Goal: Information Seeking & Learning: Learn about a topic

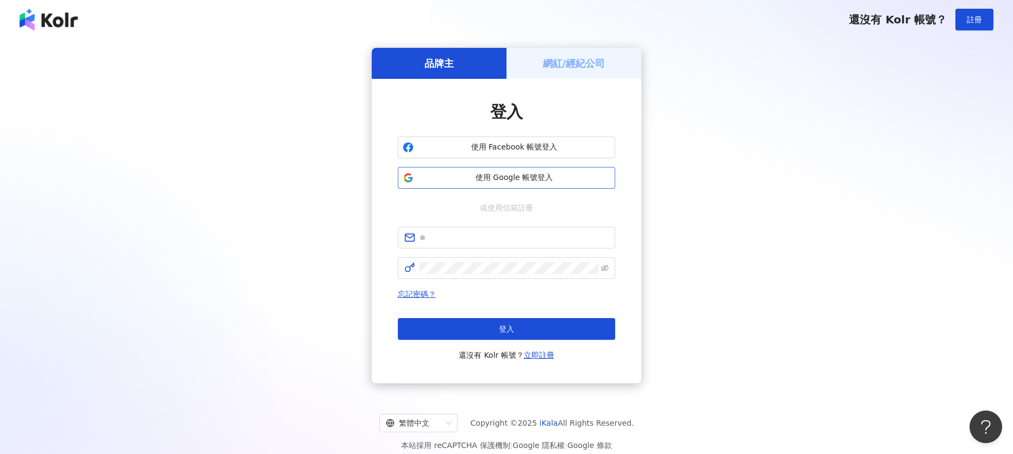
click at [518, 182] on span "使用 Google 帳號登入" at bounding box center [514, 177] width 192 height 11
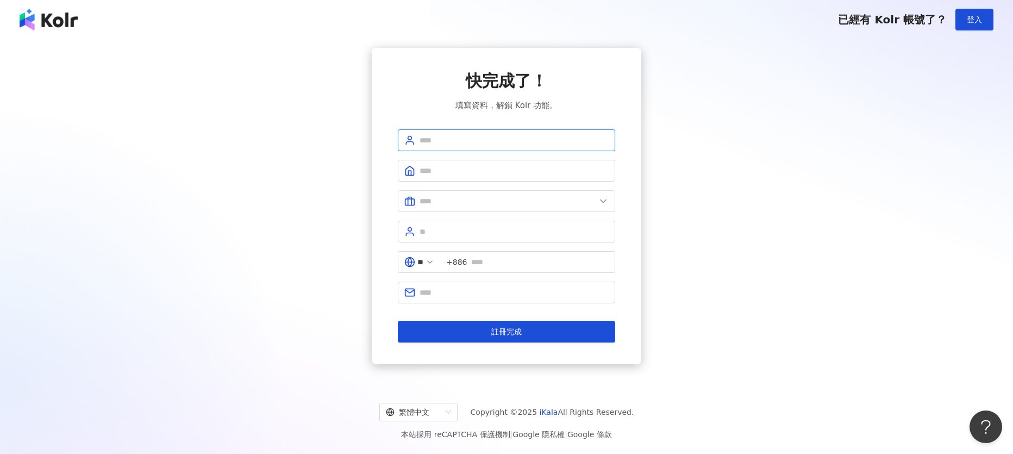
click at [470, 142] on input "text" at bounding box center [514, 140] width 189 height 12
type input "*"
type input "**********"
type input "*"
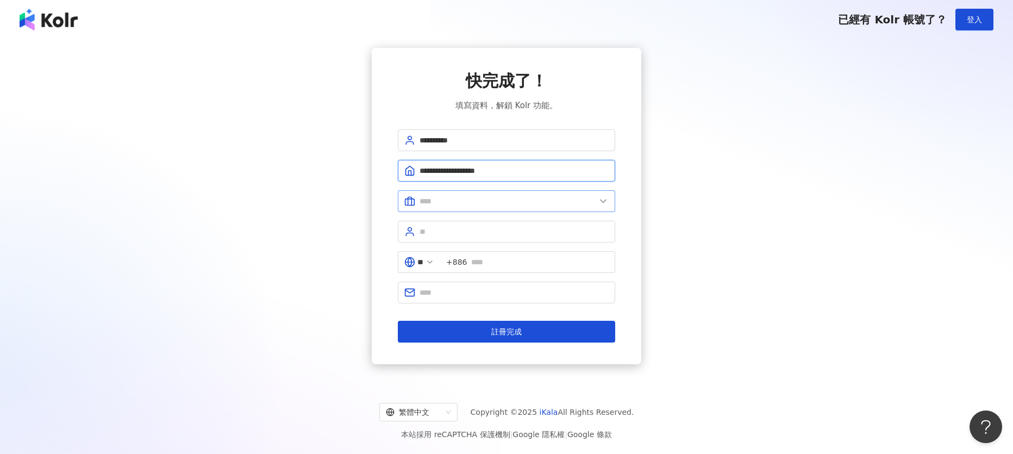
type input "**********"
click at [604, 206] on icon at bounding box center [603, 201] width 11 height 11
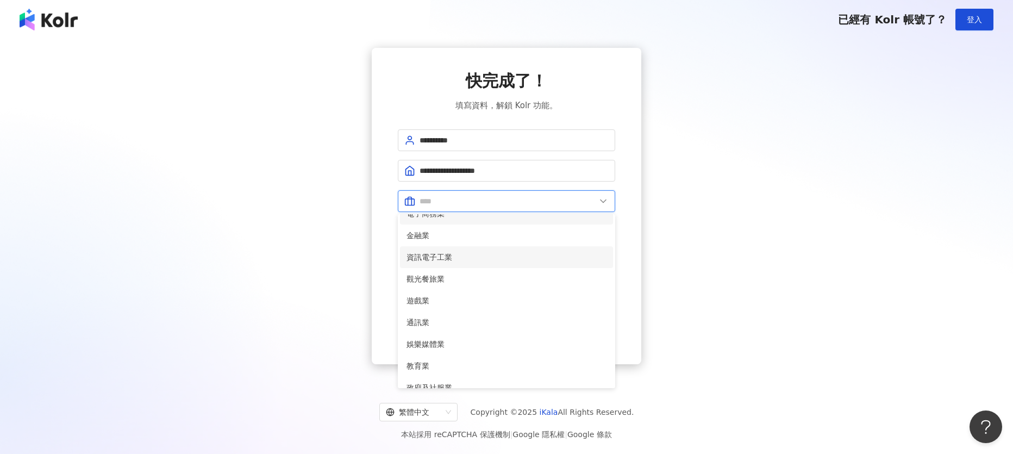
scroll to position [108, 0]
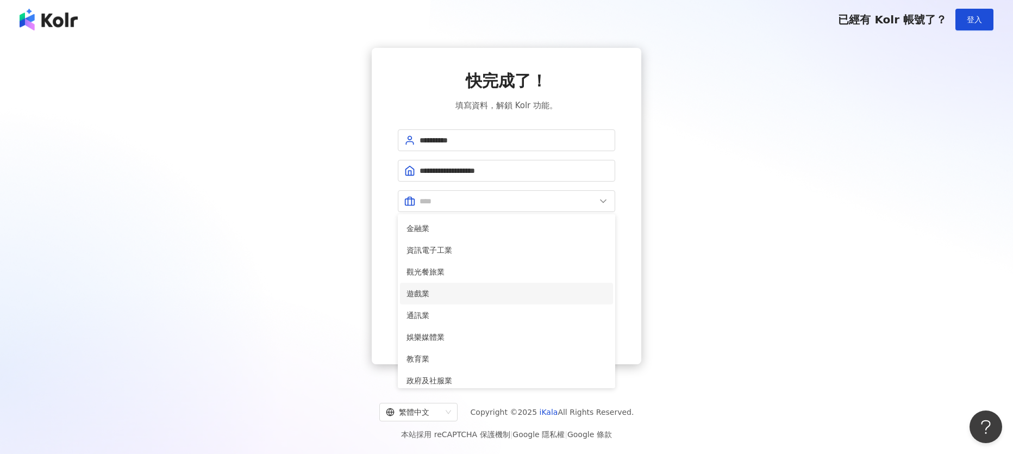
click at [496, 294] on span "遊戲業" at bounding box center [507, 293] width 200 height 12
type input "***"
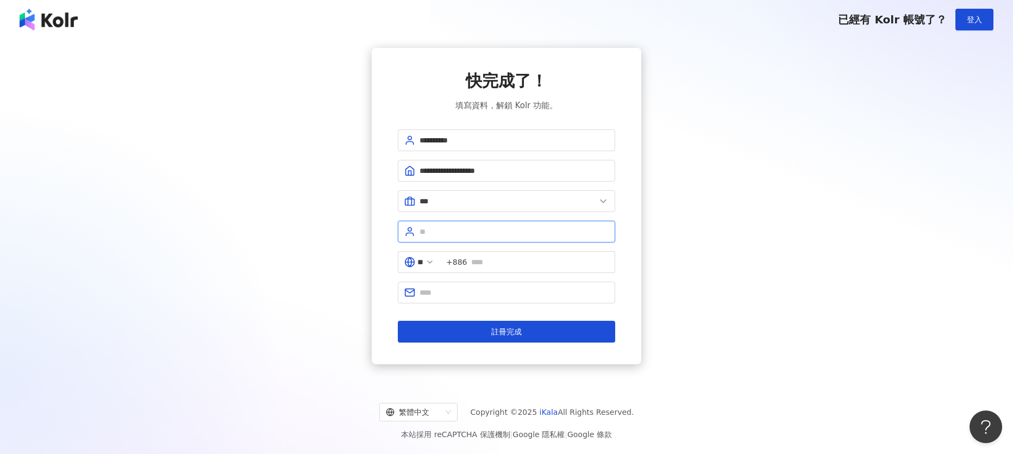
click at [514, 234] on input "text" at bounding box center [514, 232] width 189 height 12
type input "*"
type input "*******"
click at [552, 262] on input "text" at bounding box center [539, 262] width 137 height 12
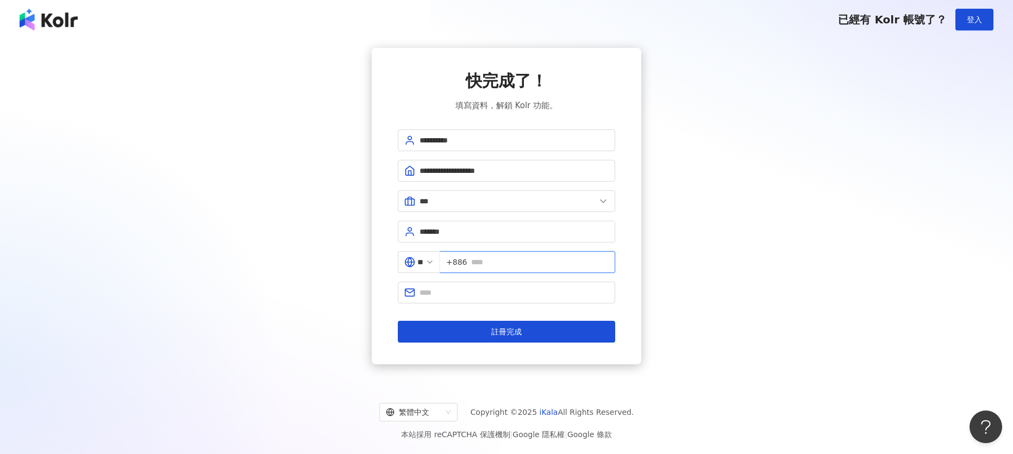
type input "**********"
click at [562, 293] on input "text" at bounding box center [514, 292] width 189 height 12
type input "**********"
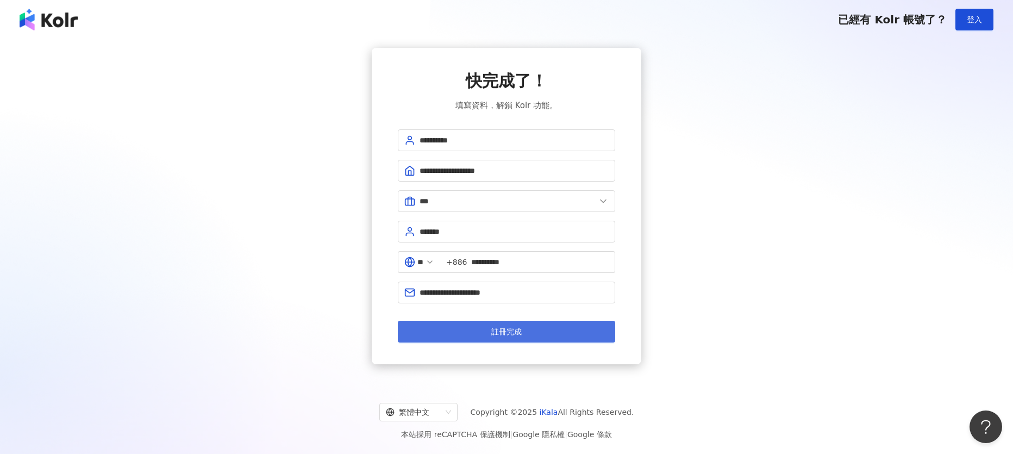
click at [514, 331] on span "註冊完成" at bounding box center [506, 331] width 30 height 9
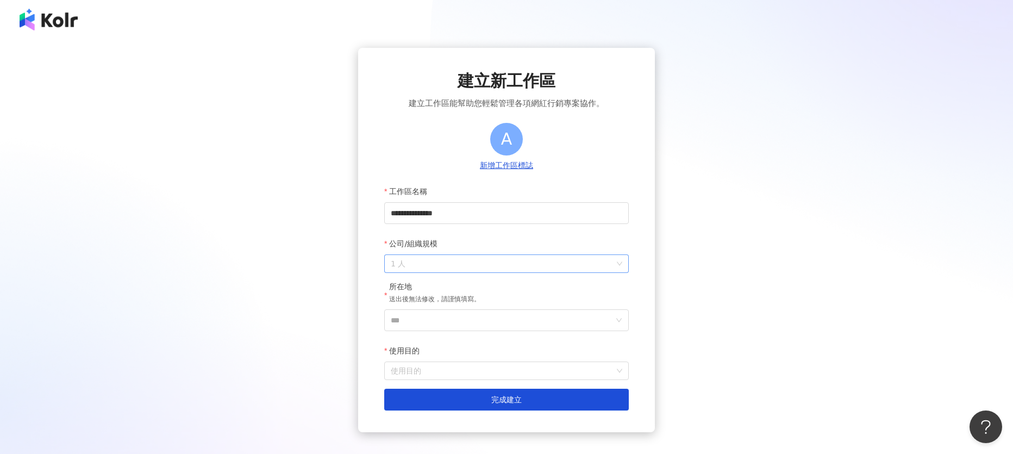
click at [481, 266] on span "1 人" at bounding box center [507, 263] width 232 height 17
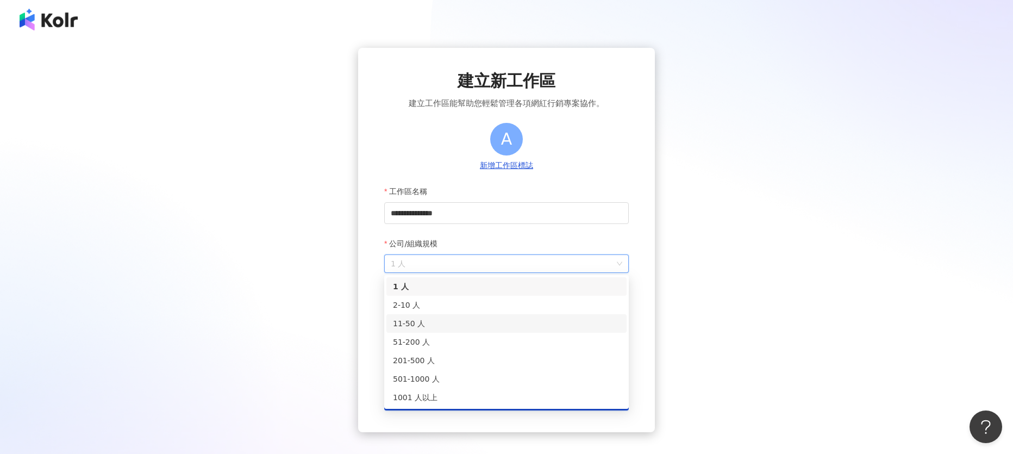
click at [478, 321] on div "11-50 人" at bounding box center [506, 323] width 227 height 12
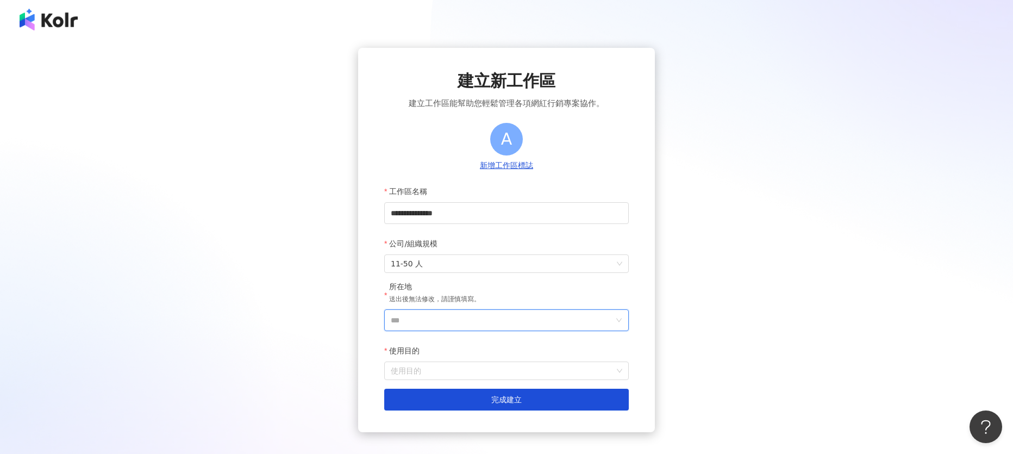
click at [478, 321] on input "***" at bounding box center [502, 320] width 223 height 21
click at [549, 168] on div "台灣" at bounding box center [569, 167] width 104 height 20
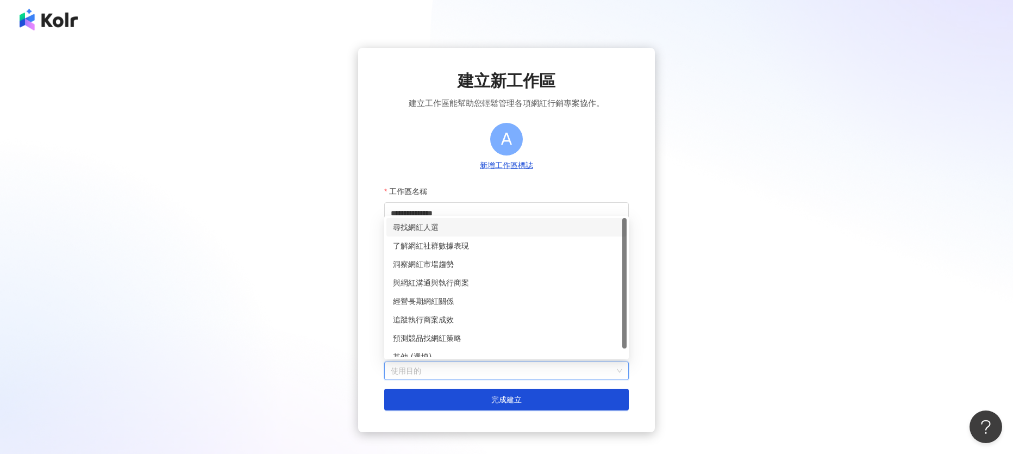
click at [513, 374] on input "使用目的" at bounding box center [507, 370] width 232 height 17
click at [468, 243] on div "了解網紅社群數據表現" at bounding box center [506, 246] width 227 height 12
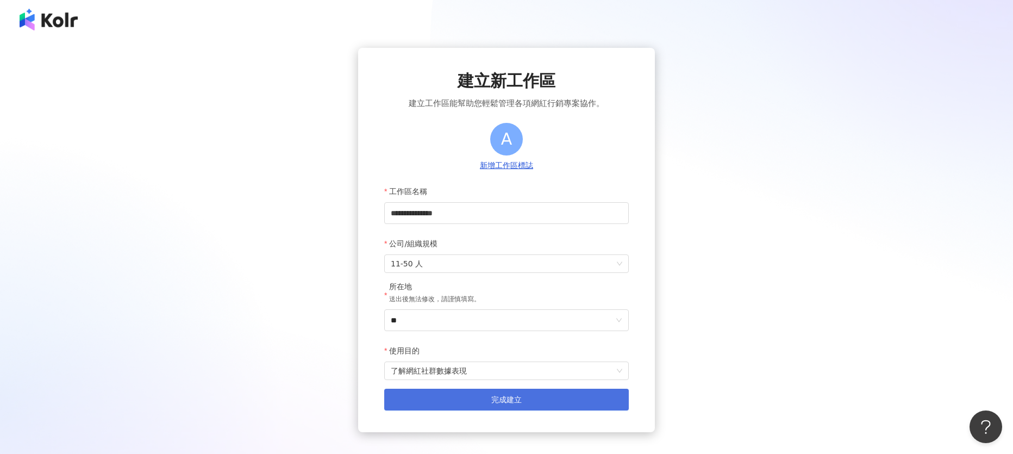
click at [498, 402] on span "完成建立" at bounding box center [506, 399] width 30 height 9
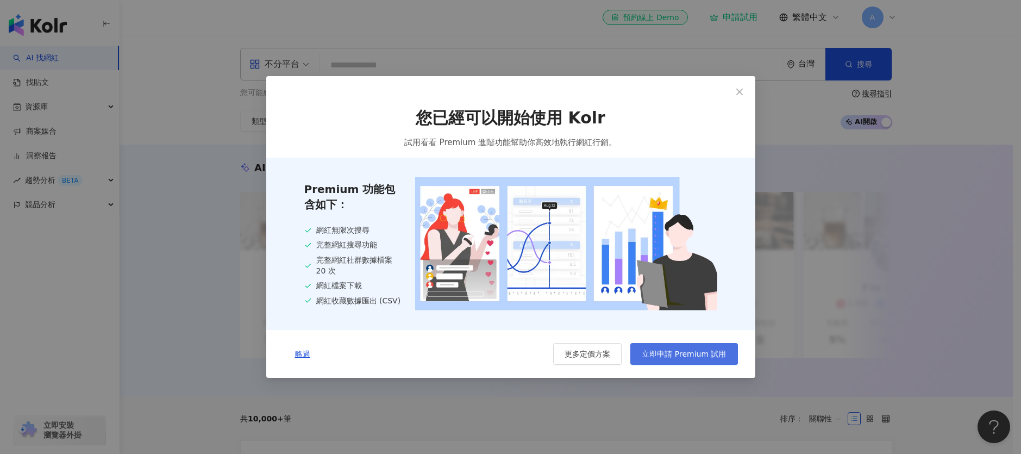
click at [701, 355] on span "立即申請 Premium 試用" at bounding box center [684, 353] width 84 height 9
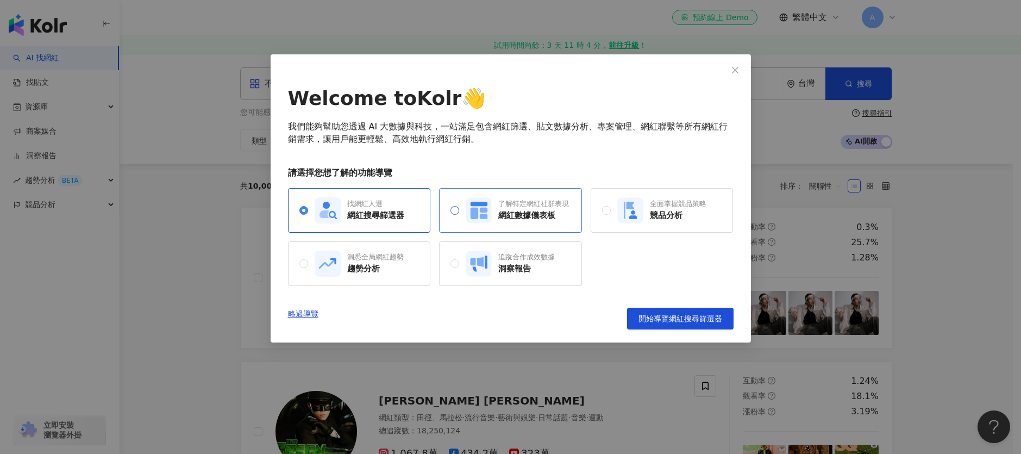
click at [520, 204] on div "了解特定網紅社群表現" at bounding box center [533, 204] width 71 height 10
click at [698, 322] on span "開始導覽網紅數據儀表板" at bounding box center [681, 318] width 84 height 9
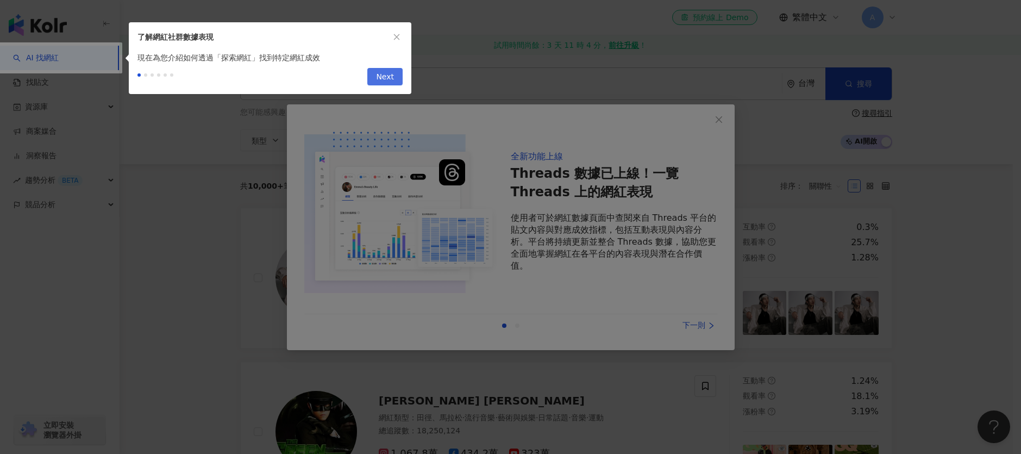
click at [391, 76] on span "Next" at bounding box center [385, 76] width 18 height 17
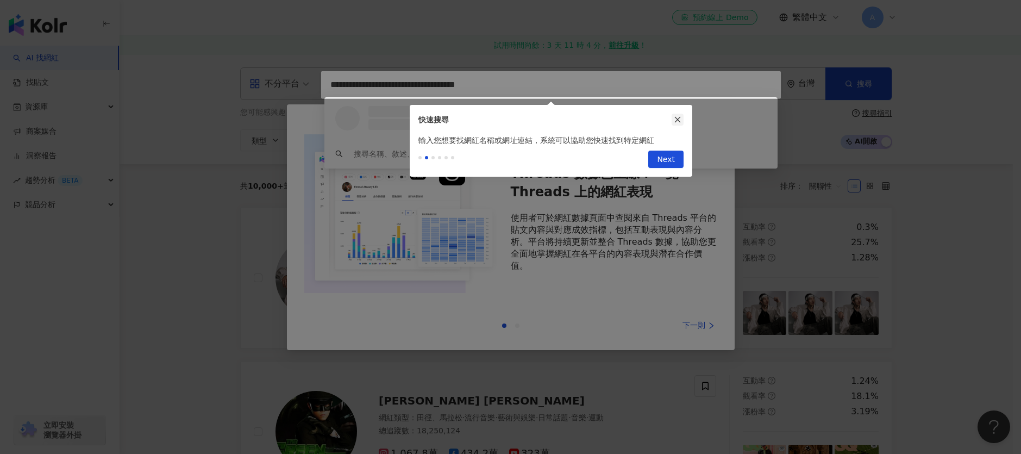
click at [677, 117] on icon "close" at bounding box center [678, 120] width 8 height 8
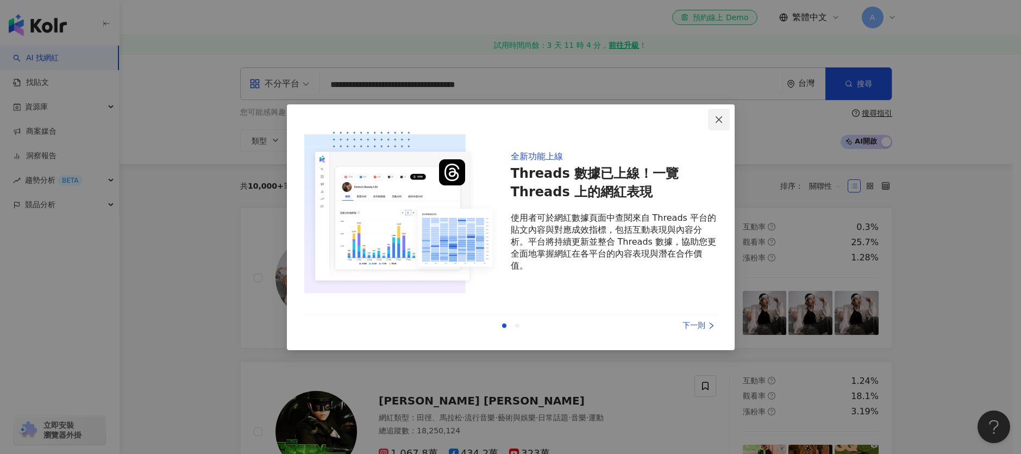
click at [720, 118] on icon "close" at bounding box center [719, 119] width 7 height 7
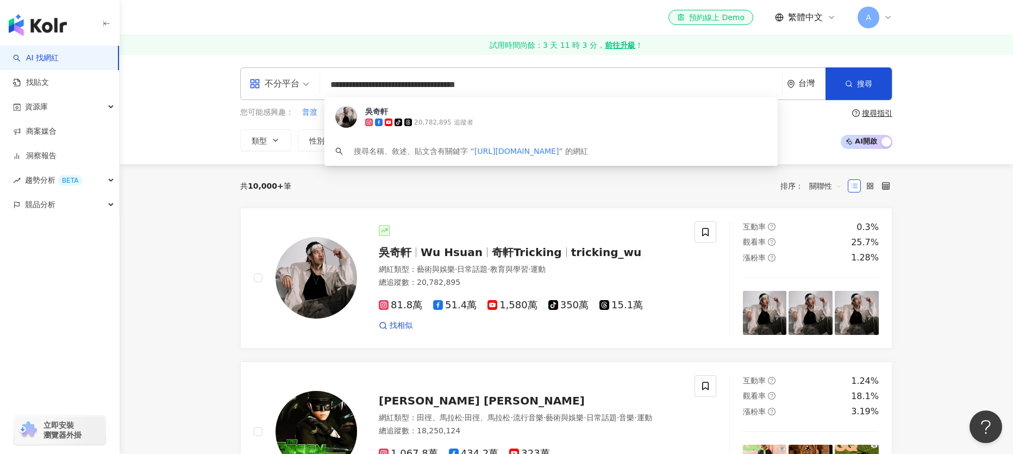
drag, startPoint x: 511, startPoint y: 90, endPoint x: 327, endPoint y: 71, distance: 185.8
click at [327, 71] on div "**********" at bounding box center [566, 83] width 652 height 33
type input "**"
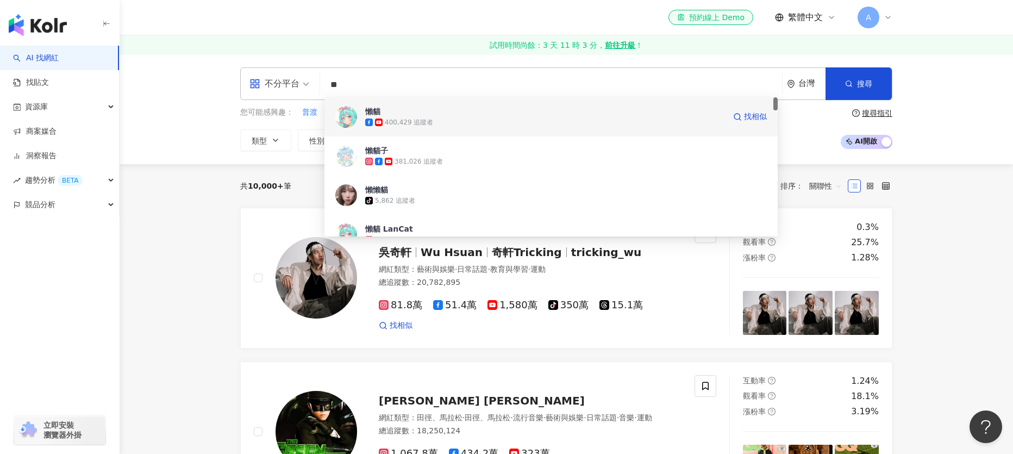
click at [472, 118] on div "400,429 追蹤者" at bounding box center [545, 122] width 360 height 11
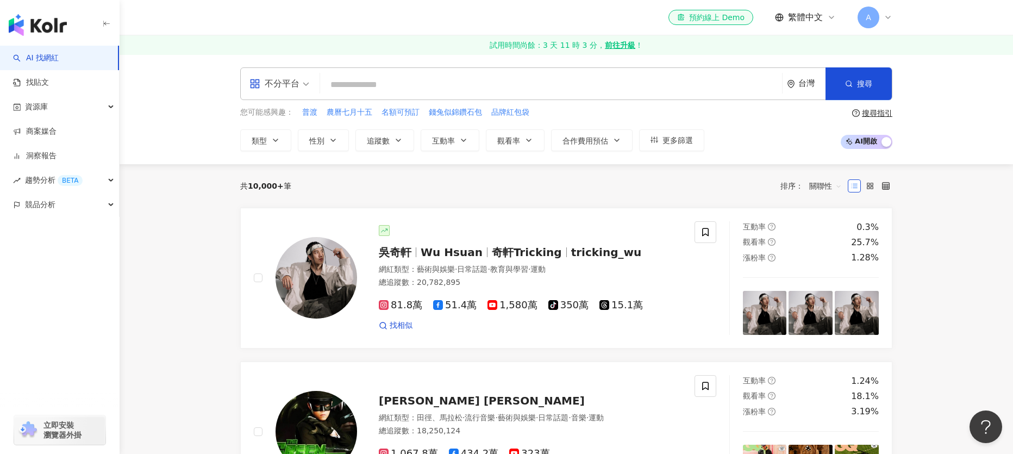
click at [396, 85] on input "search" at bounding box center [550, 84] width 453 height 21
type input "**"
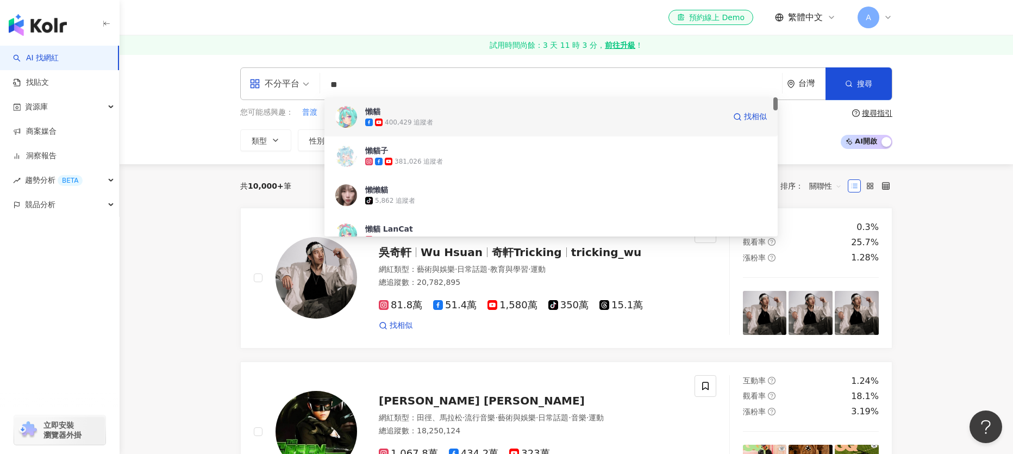
click at [348, 119] on img at bounding box center [346, 117] width 22 height 22
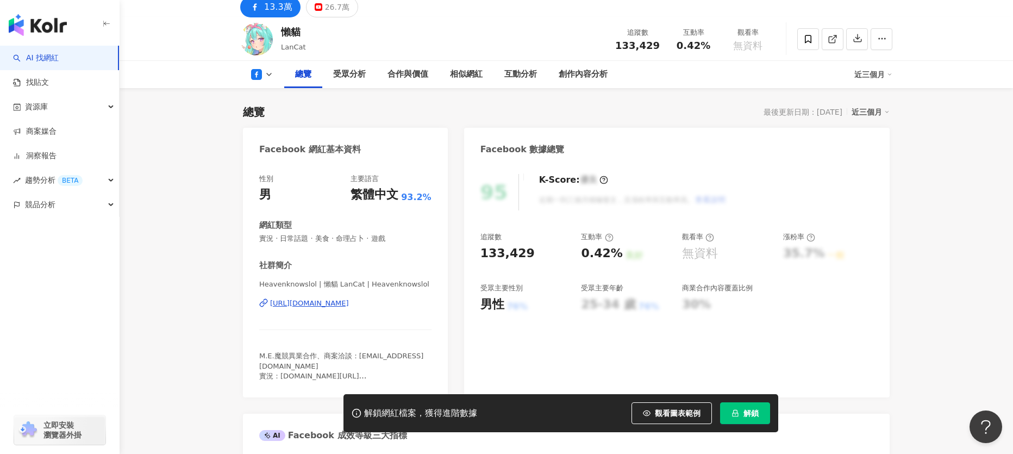
click at [751, 417] on button "解鎖" at bounding box center [745, 413] width 50 height 22
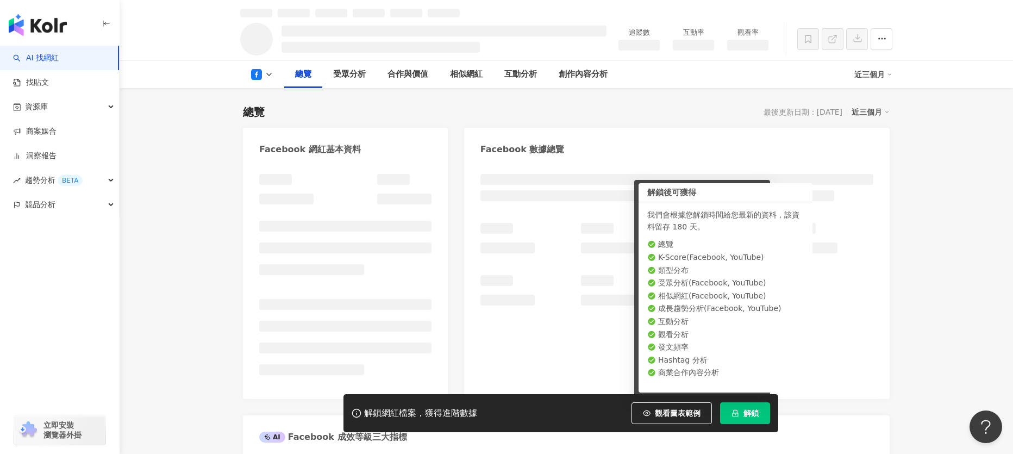
scroll to position [76, 0]
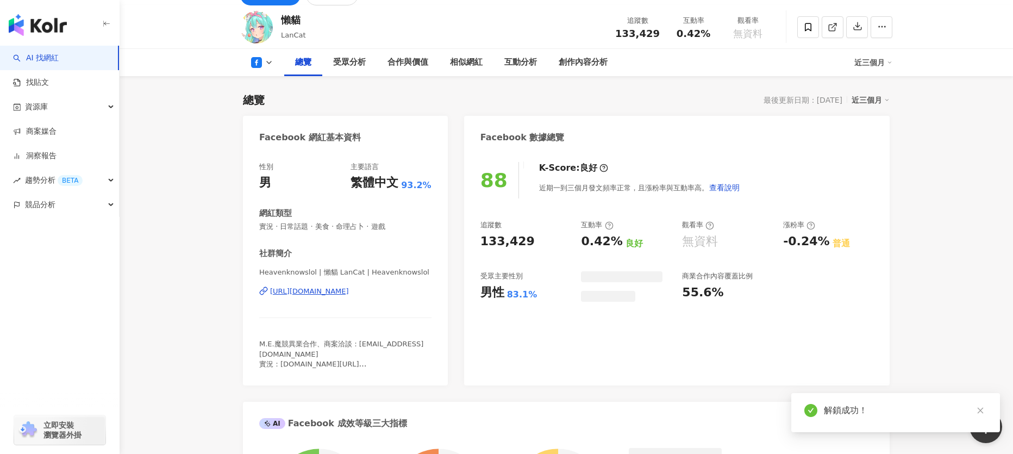
scroll to position [64, 0]
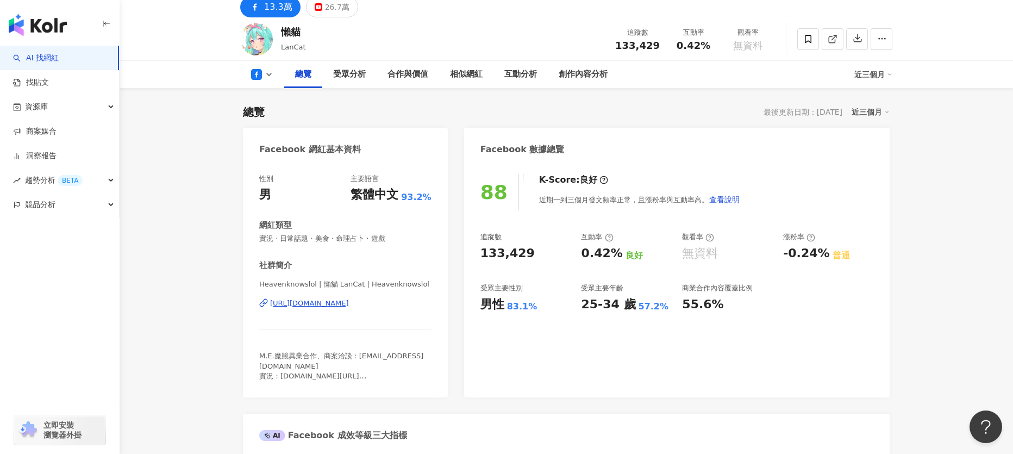
click at [271, 76] on icon at bounding box center [269, 74] width 9 height 9
click at [416, 106] on div "總覽 最後更新日期：2025/9/3 近三個月" at bounding box center [566, 111] width 647 height 15
click at [268, 74] on polyline at bounding box center [269, 74] width 4 height 2
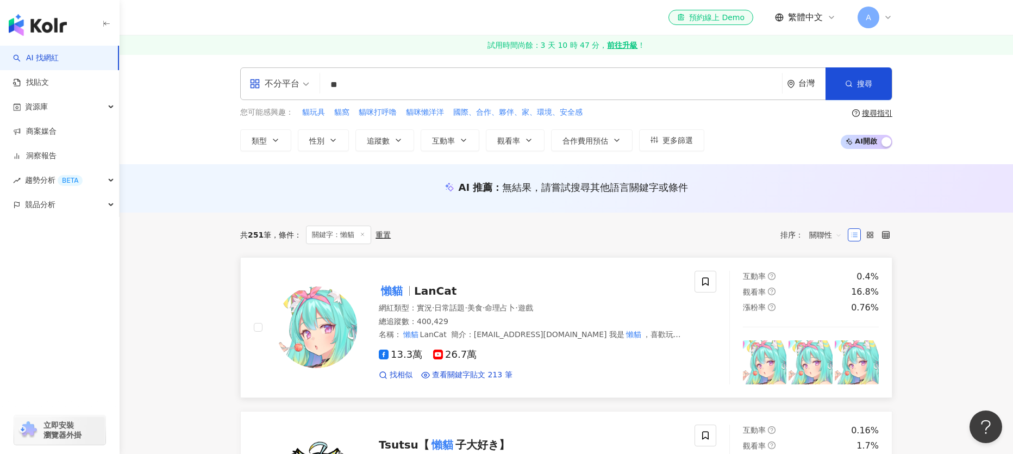
click at [392, 290] on mark "懶貓" at bounding box center [392, 290] width 26 height 17
click at [397, 87] on input "**" at bounding box center [550, 84] width 453 height 21
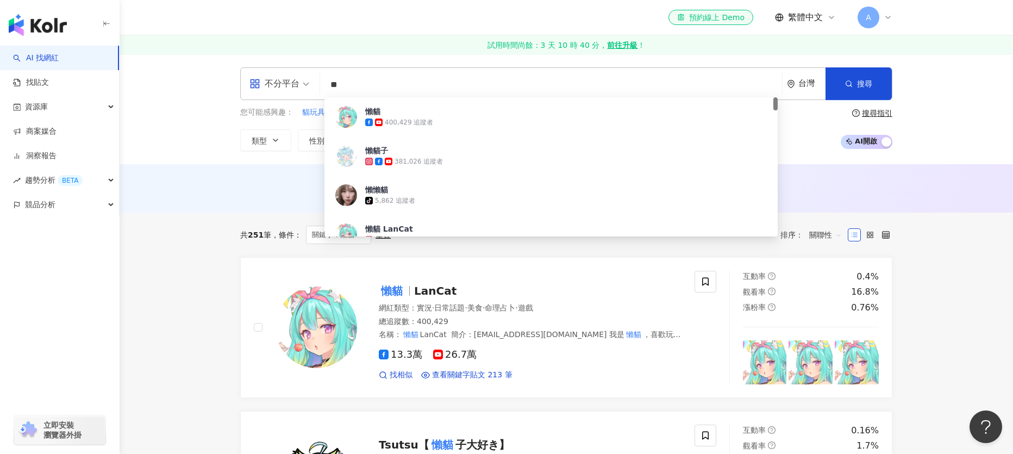
type input "*"
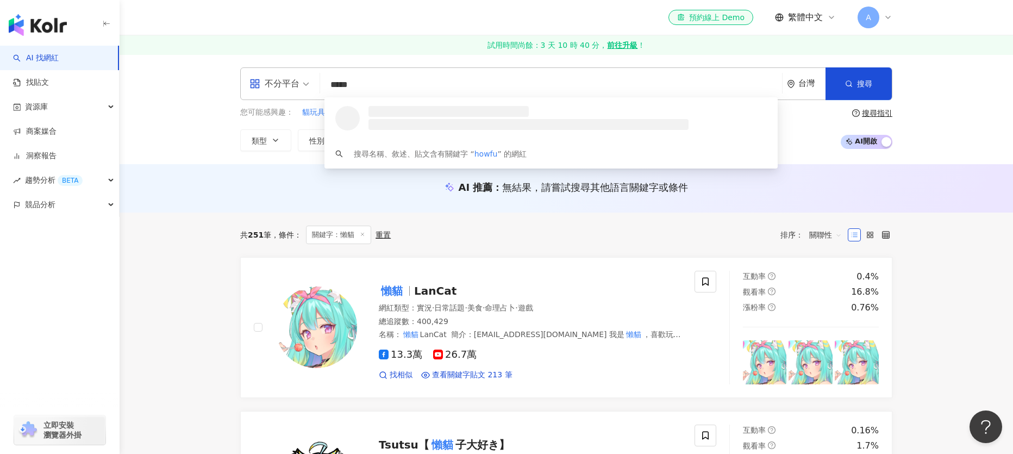
type input "******"
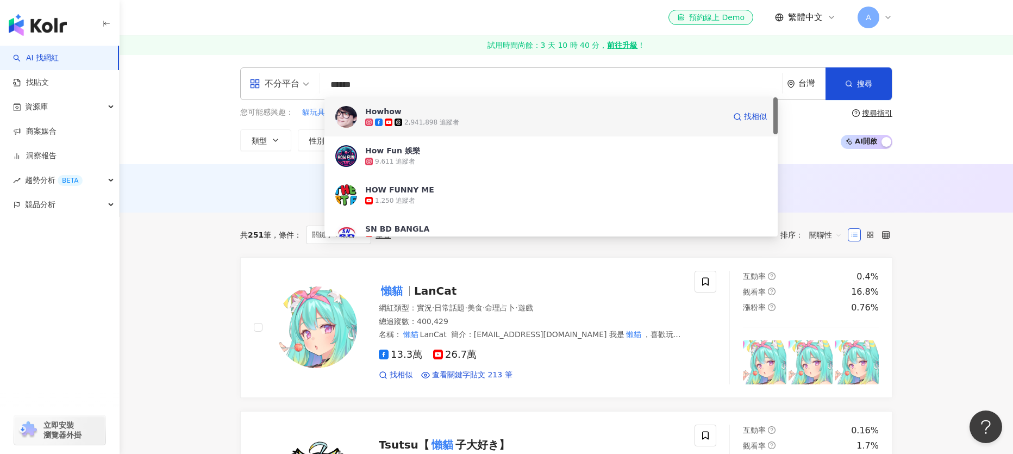
click at [355, 118] on img at bounding box center [346, 117] width 22 height 22
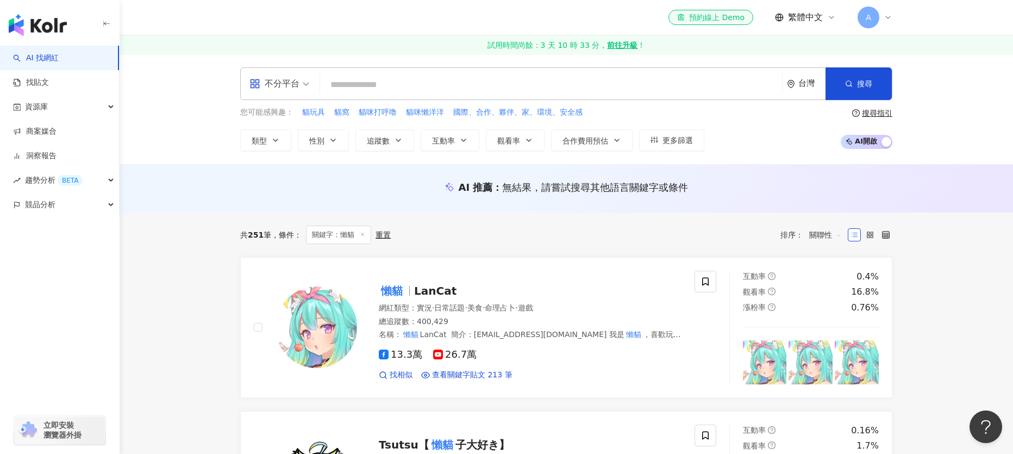
click at [345, 80] on input "search" at bounding box center [550, 84] width 453 height 21
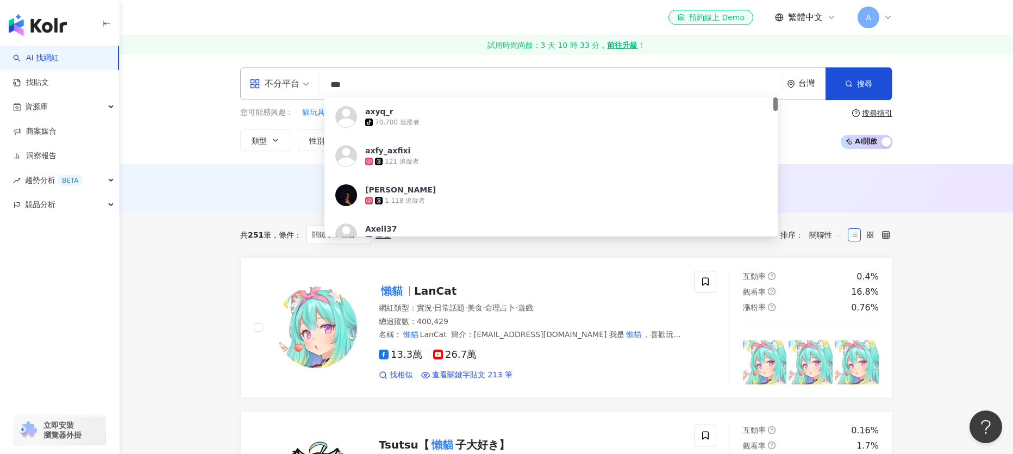
type input "**"
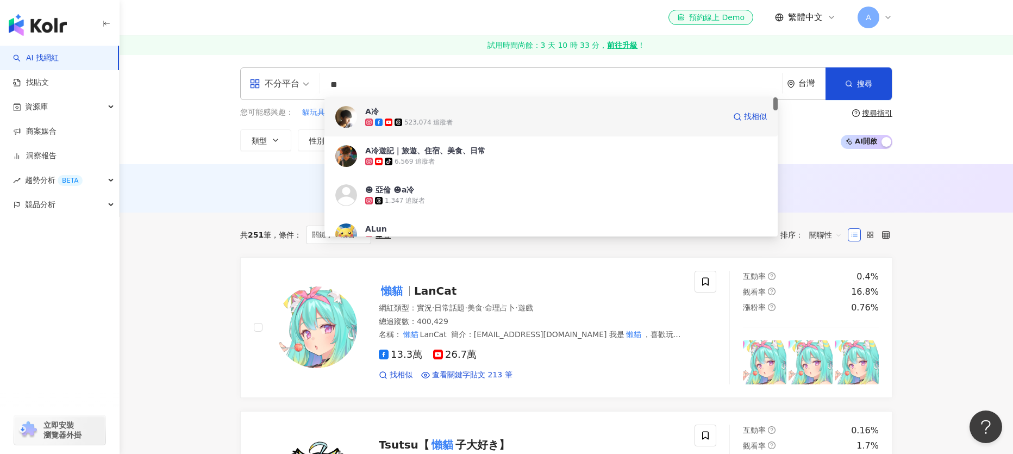
click at [344, 117] on img at bounding box center [346, 117] width 22 height 22
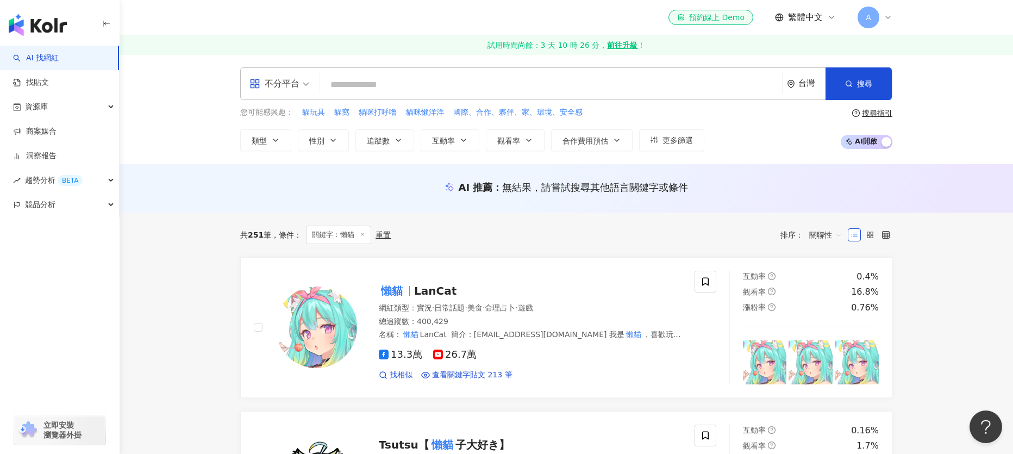
click at [481, 80] on input "search" at bounding box center [550, 84] width 453 height 21
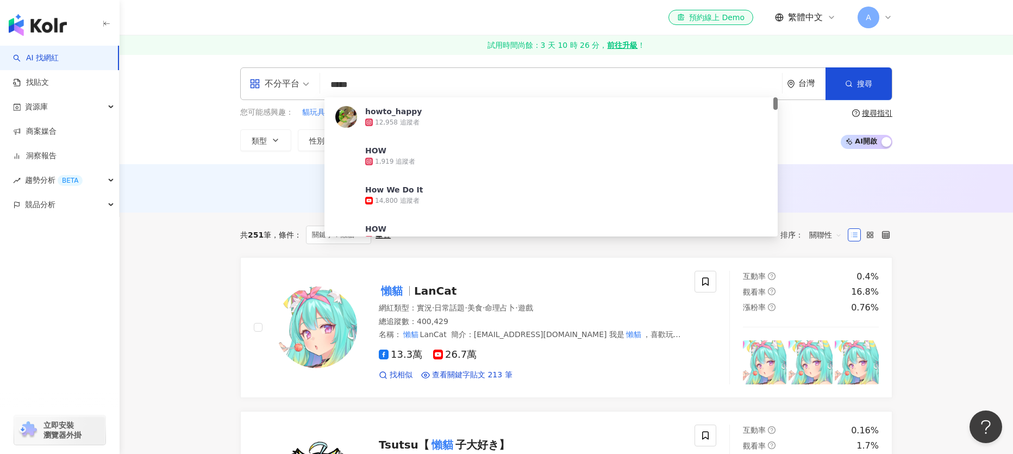
type input "******"
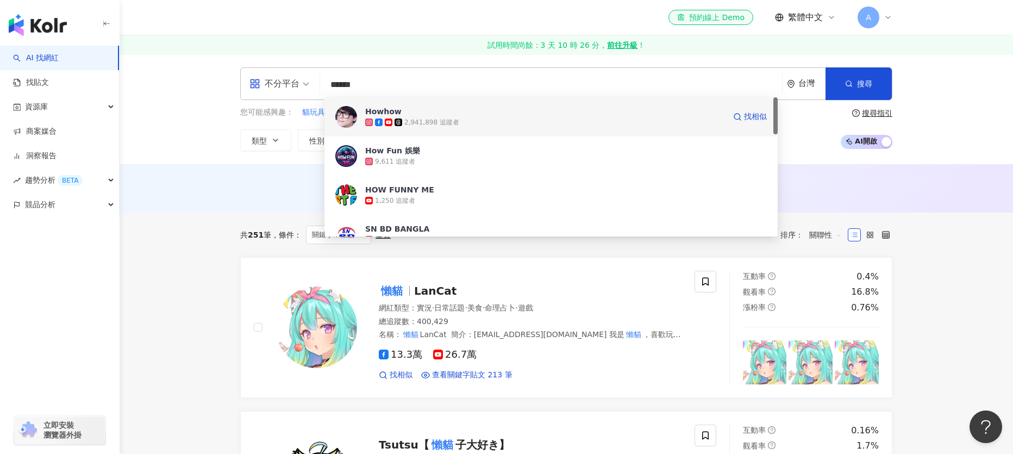
click at [386, 113] on div "Howhow" at bounding box center [383, 111] width 36 height 11
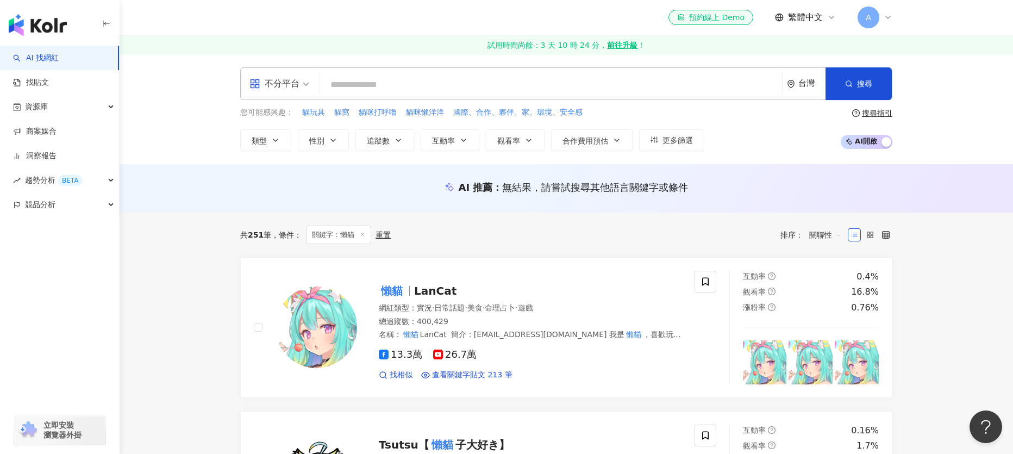
click at [411, 90] on input "search" at bounding box center [550, 84] width 453 height 21
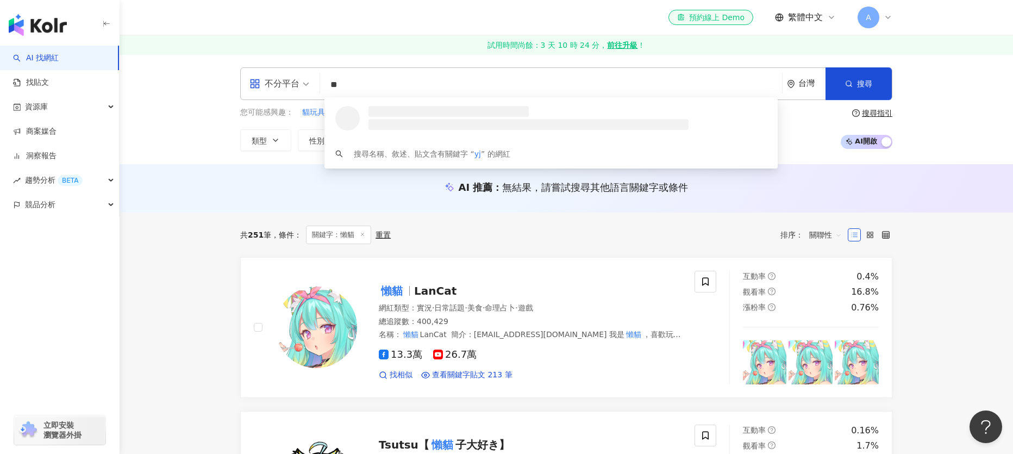
type input "*"
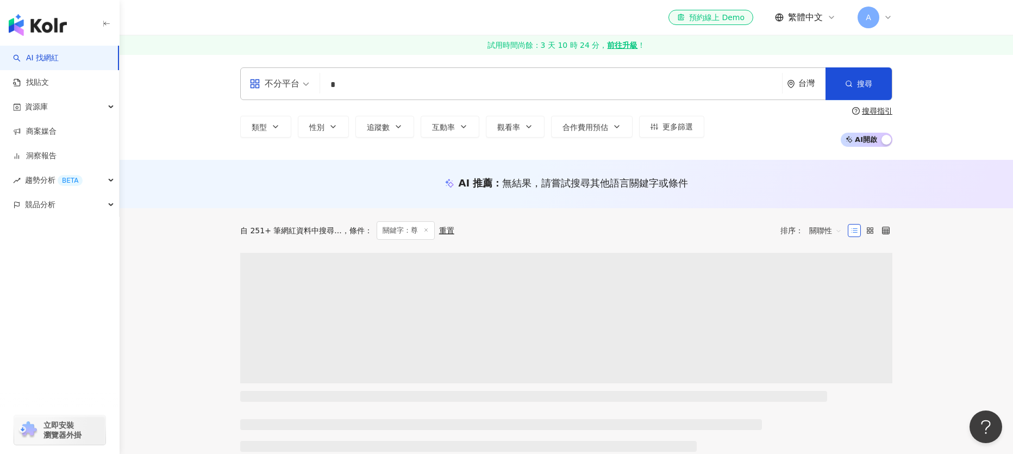
click at [423, 85] on input "*" at bounding box center [550, 84] width 453 height 21
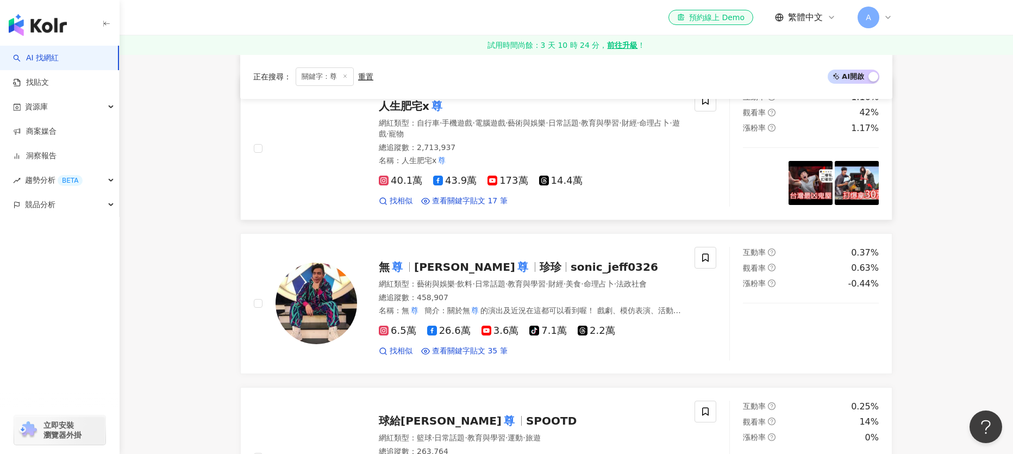
scroll to position [473, 0]
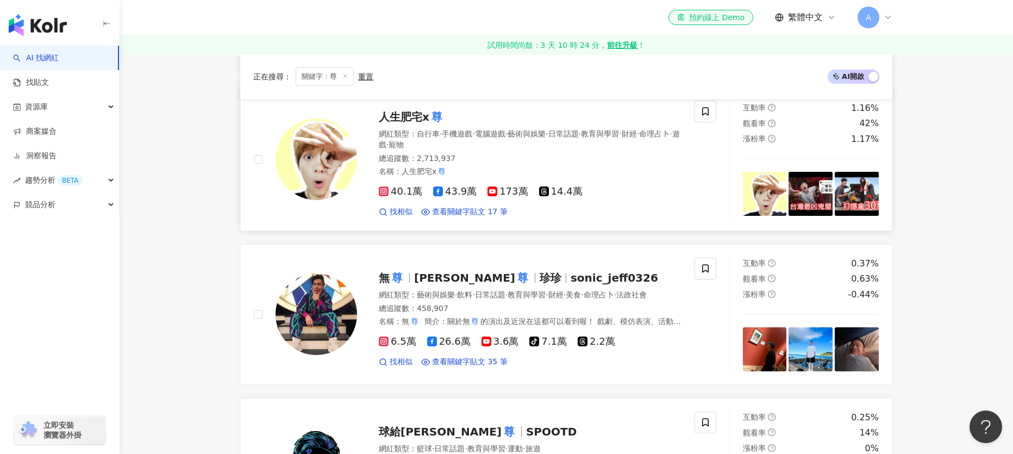
type input "*"
click at [410, 118] on span "人生肥宅x" at bounding box center [404, 116] width 51 height 13
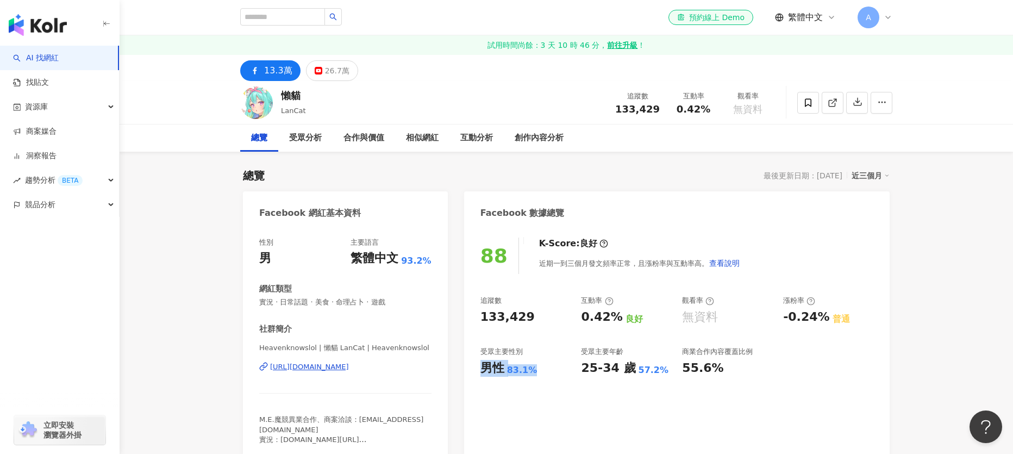
drag, startPoint x: 482, startPoint y: 369, endPoint x: 552, endPoint y: 373, distance: 69.7
click at [552, 373] on div "男性 83.1%" at bounding box center [525, 368] width 90 height 17
copy div "男性 83.1%"
drag, startPoint x: 584, startPoint y: 367, endPoint x: 657, endPoint y: 367, distance: 72.8
click at [657, 367] on div "25-34 歲 57.2%" at bounding box center [626, 368] width 90 height 17
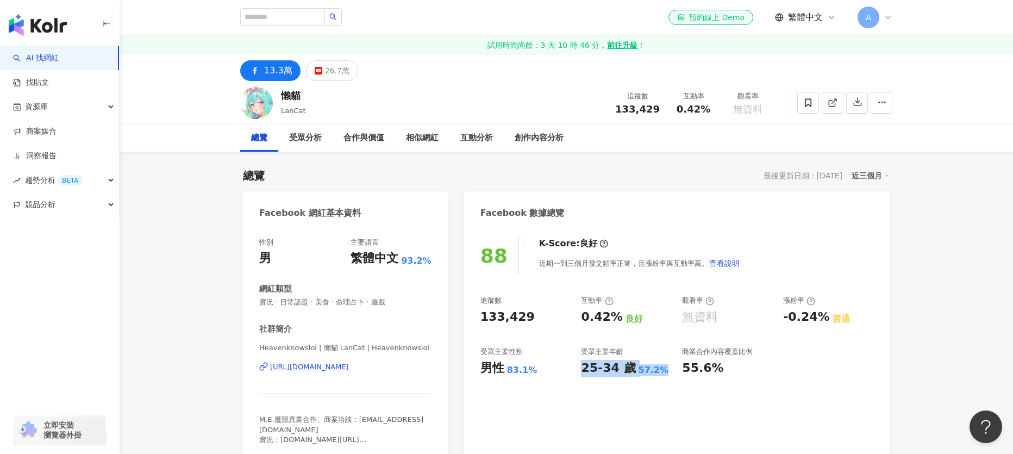
copy div "25-34 歲 57.2%"
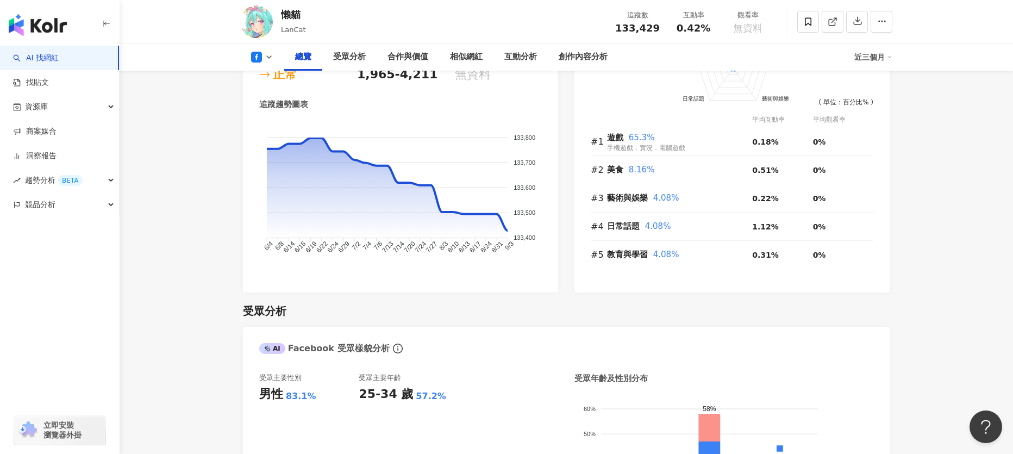
scroll to position [928, 0]
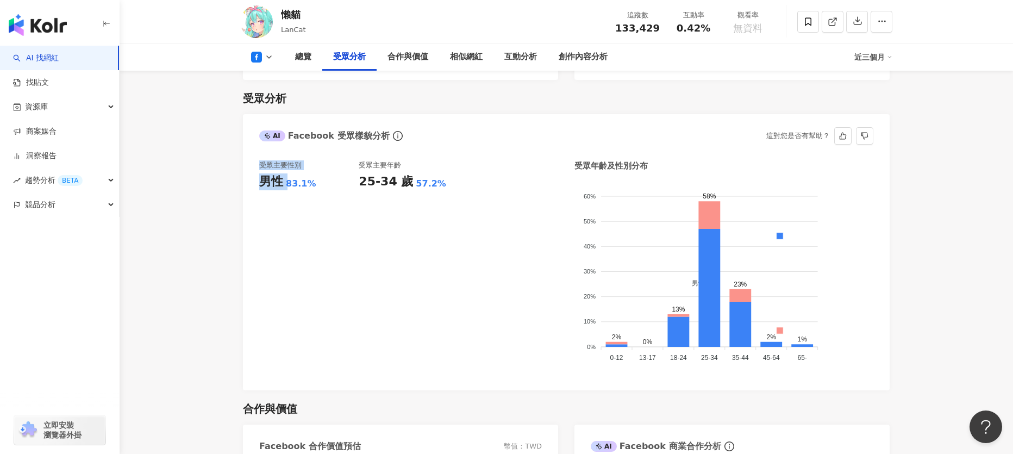
drag, startPoint x: 254, startPoint y: 154, endPoint x: 330, endPoint y: 178, distance: 79.8
click at [330, 178] on div "受眾主要性別 男性 83.1% 受眾主要年齡 25-34 歲 57.2% 受眾年齡及性別分布 男性 女性 60% 60% 50% 50% 40% 40% 30…" at bounding box center [566, 269] width 647 height 241
click at [427, 245] on div "受眾主要年齡 25-34 歲 57.2%" at bounding box center [408, 267] width 99 height 214
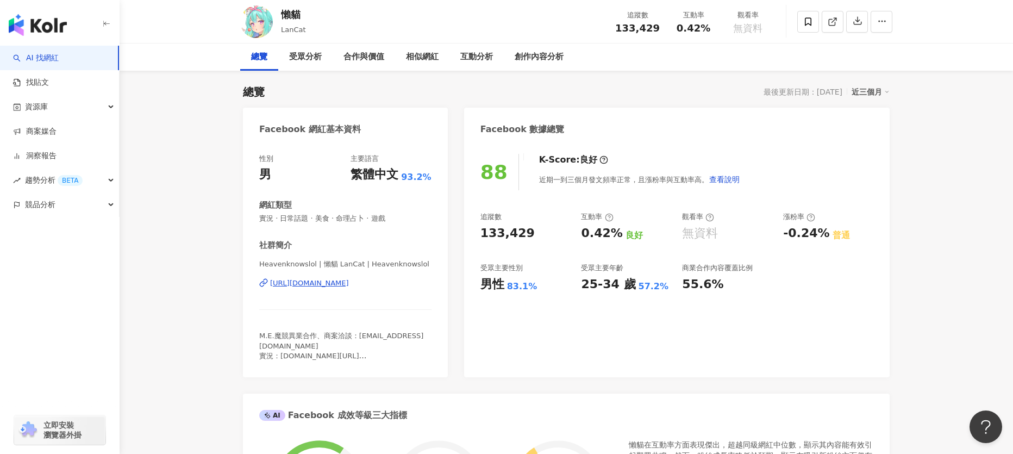
scroll to position [0, 0]
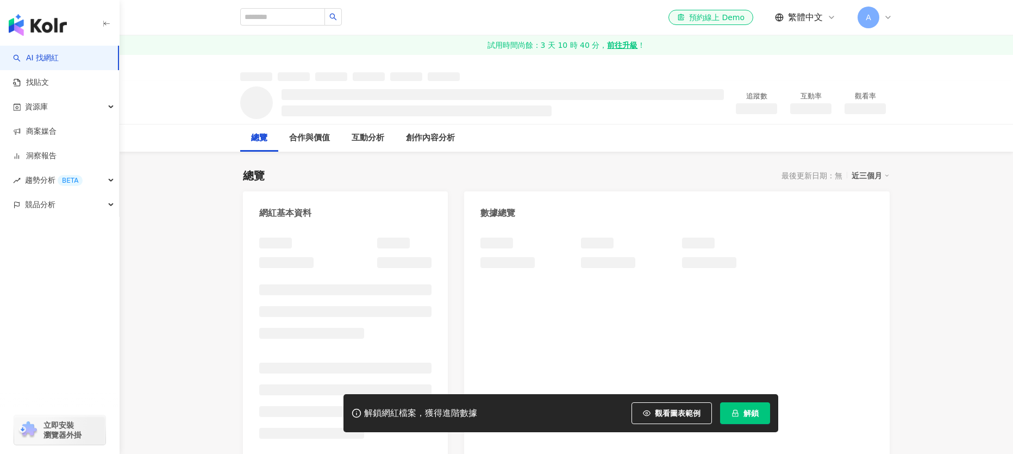
click at [751, 416] on span "解鎖" at bounding box center [750, 413] width 15 height 9
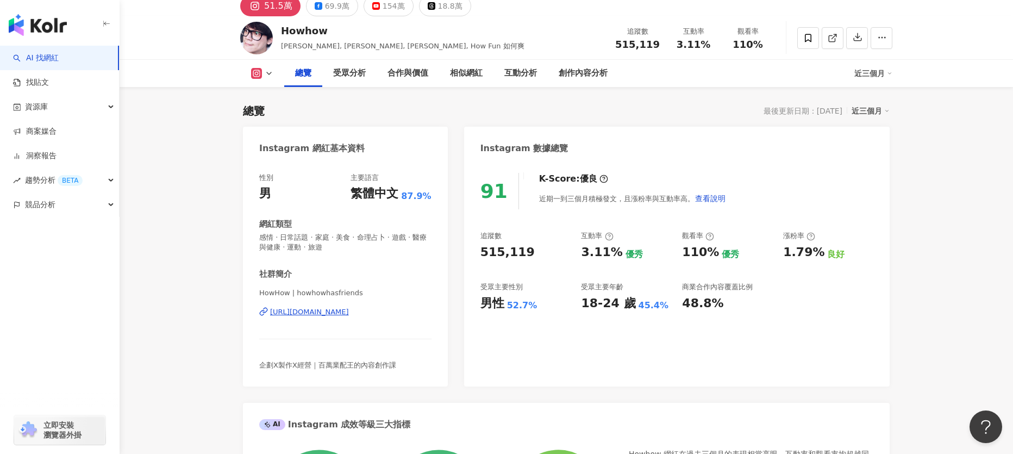
scroll to position [81, 0]
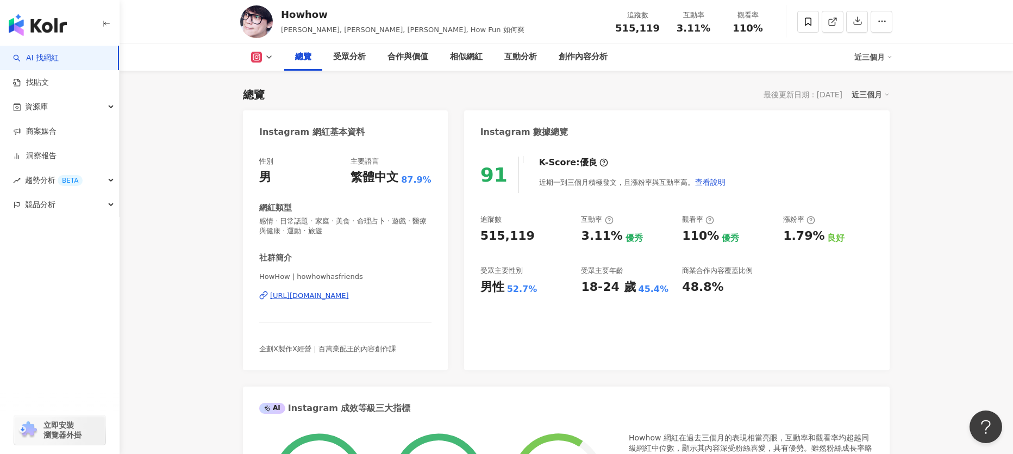
drag, startPoint x: 485, startPoint y: 288, endPoint x: 478, endPoint y: 286, distance: 6.7
click at [552, 293] on div "男性 52.7%" at bounding box center [525, 287] width 90 height 17
copy div "男性 52.7%"
drag, startPoint x: 583, startPoint y: 289, endPoint x: 657, endPoint y: 292, distance: 74.6
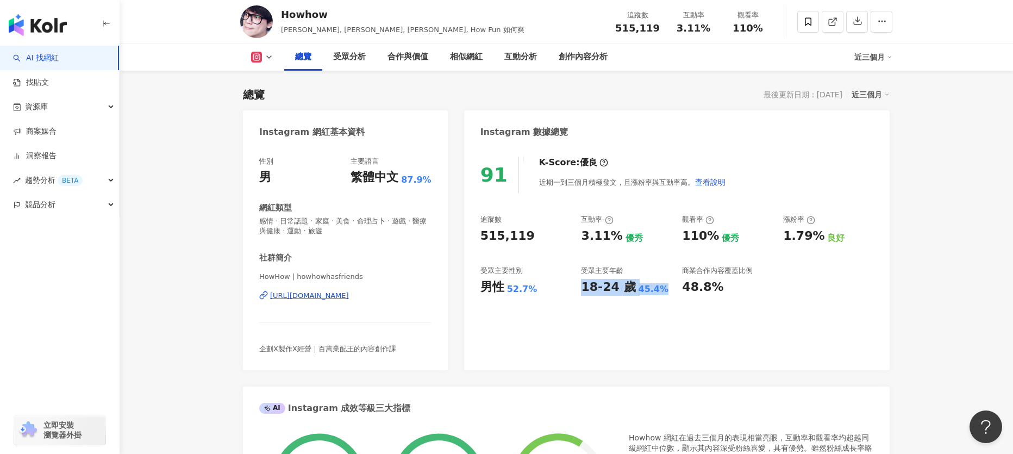
click at [657, 292] on div "18-24 歲 45.4%" at bounding box center [626, 287] width 90 height 17
copy div "18-24 歲 45.4%"
click at [272, 58] on icon at bounding box center [269, 57] width 9 height 9
click at [283, 102] on button "Facebook" at bounding box center [279, 102] width 65 height 15
click at [274, 101] on div "總覽 最後更新日期：2025/9/3 近三個月" at bounding box center [566, 94] width 647 height 15
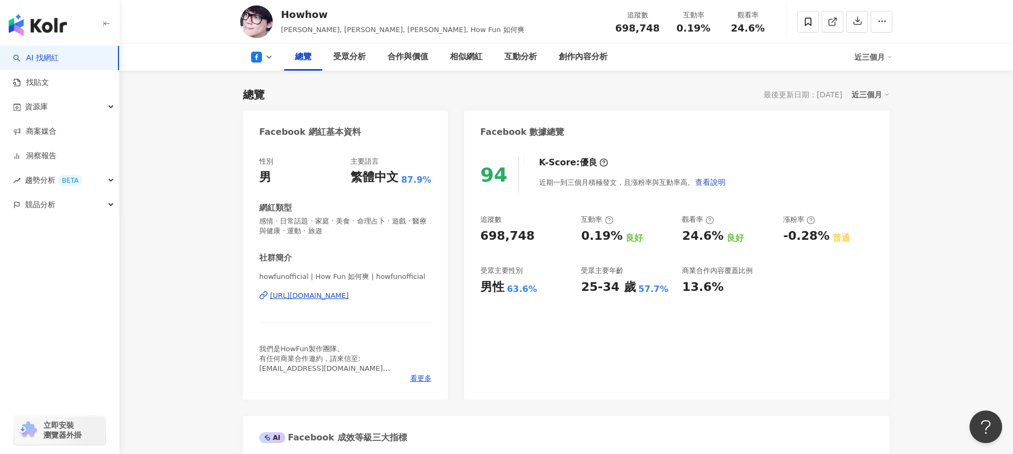
click at [410, 88] on div "總覽 最後更新日期：2025/9/3 近三個月" at bounding box center [566, 94] width 647 height 15
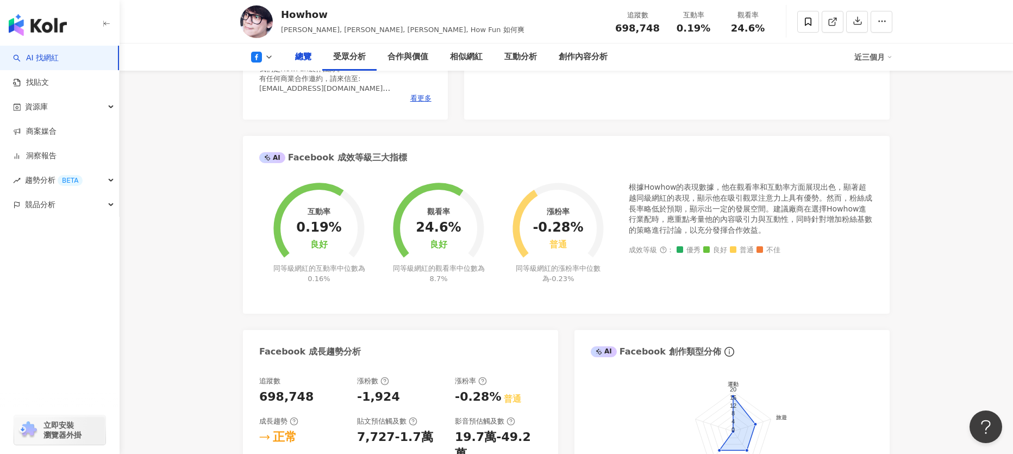
scroll to position [910, 0]
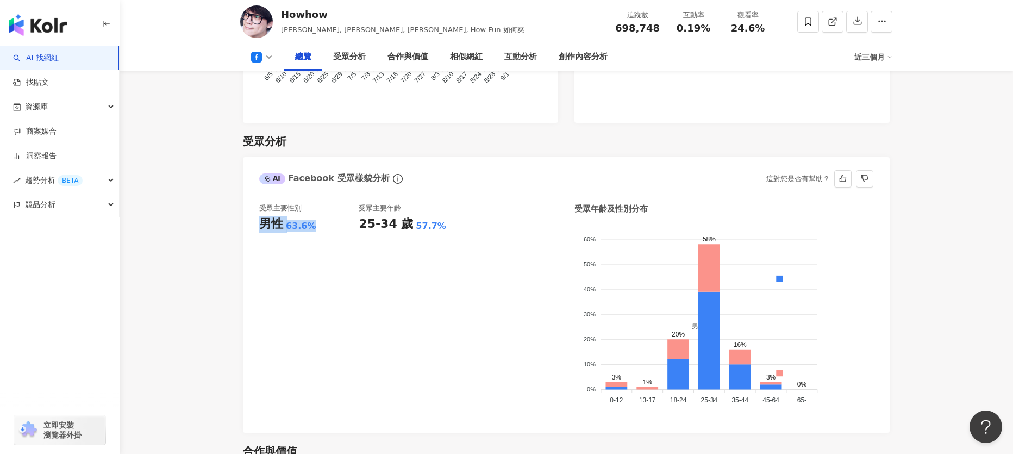
drag, startPoint x: 260, startPoint y: 208, endPoint x: 324, endPoint y: 211, distance: 64.2
click at [324, 216] on div "男性 63.6%" at bounding box center [308, 224] width 99 height 17
copy div "男性 63.6%"
drag, startPoint x: 361, startPoint y: 211, endPoint x: 440, endPoint y: 210, distance: 78.8
click at [440, 216] on div "25-34 歲 57.7%" at bounding box center [408, 224] width 99 height 17
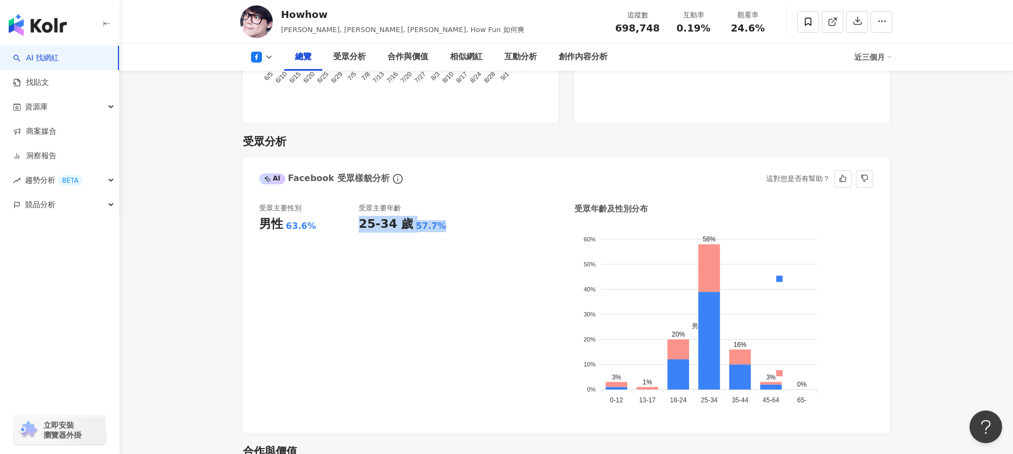
copy div "25-34 歲 57.7%"
click at [272, 59] on icon at bounding box center [269, 57] width 9 height 9
click at [277, 78] on button "Instagram" at bounding box center [279, 77] width 65 height 15
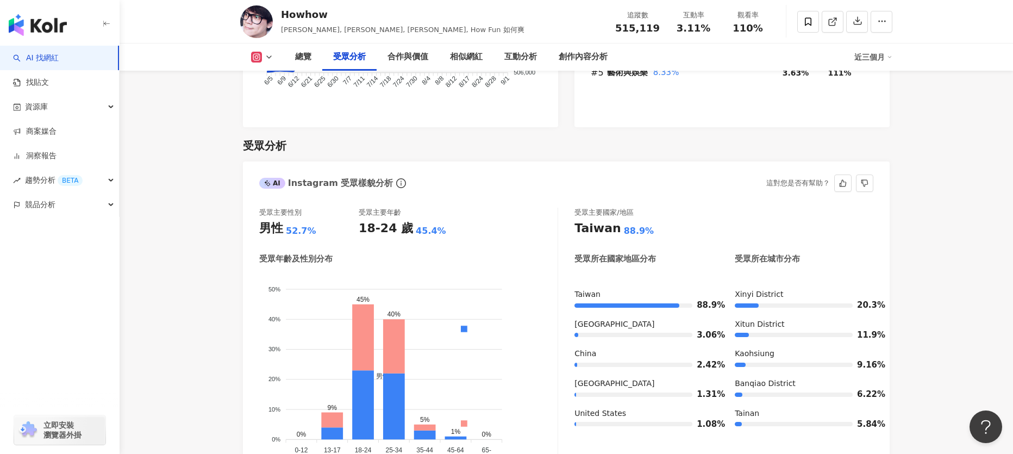
scroll to position [917, 0]
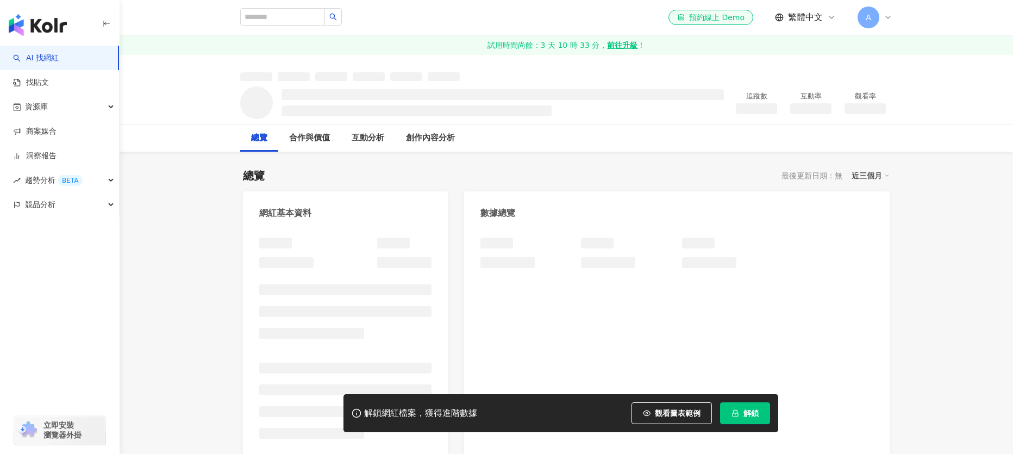
click at [749, 414] on span "解鎖" at bounding box center [750, 413] width 15 height 9
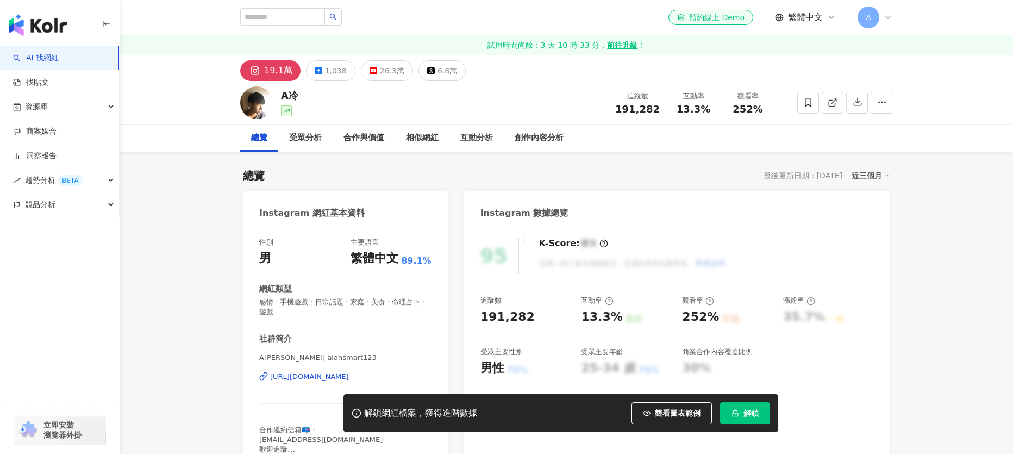
click at [749, 414] on span "解鎖" at bounding box center [750, 413] width 15 height 9
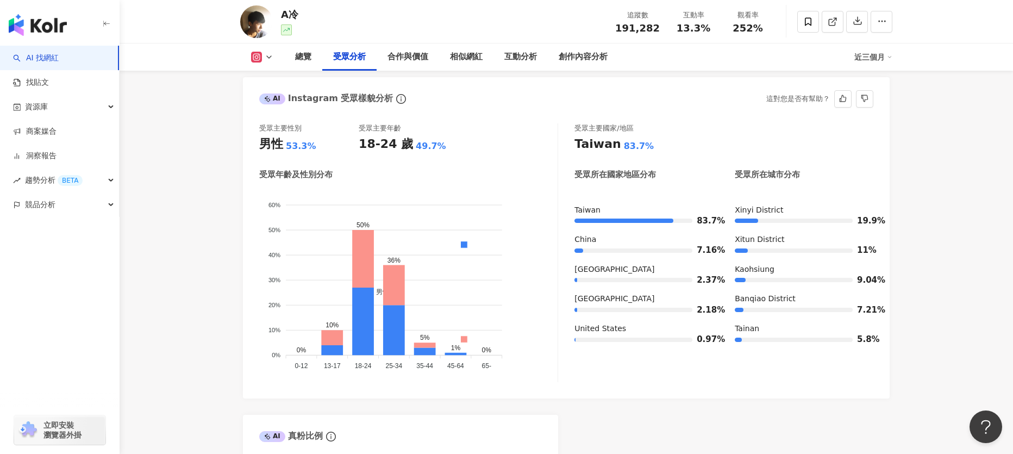
scroll to position [1001, 0]
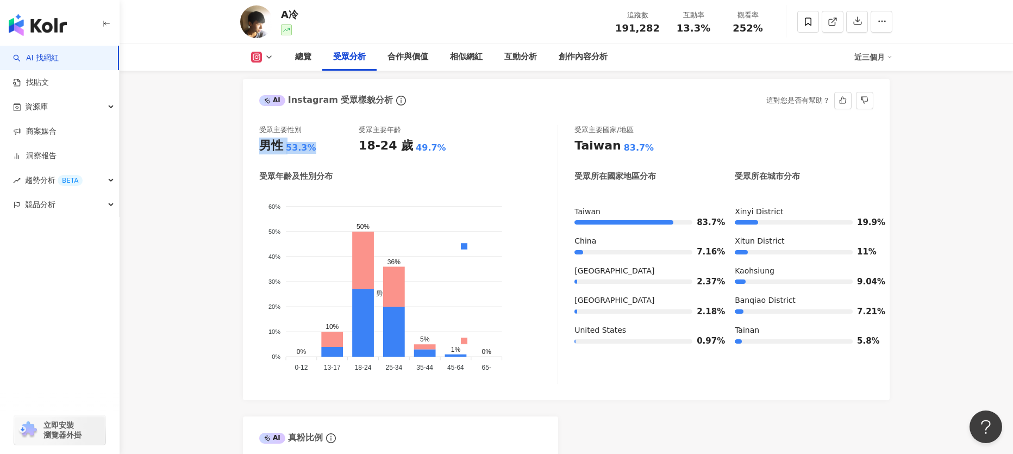
drag, startPoint x: 260, startPoint y: 126, endPoint x: 322, endPoint y: 138, distance: 62.6
click at [322, 138] on div "受眾主要性別 男性 53.3% 受眾主要年齡 18-24 歲 49.7% 受眾年齡及性別分布 男性 女性 60% 60% 50% 50% 40% 40% 30…" at bounding box center [408, 254] width 299 height 259
copy div "男性 53.3%"
drag, startPoint x: 360, startPoint y: 132, endPoint x: 439, endPoint y: 135, distance: 79.4
click at [439, 137] on div "18-24 歲 49.7%" at bounding box center [408, 145] width 99 height 17
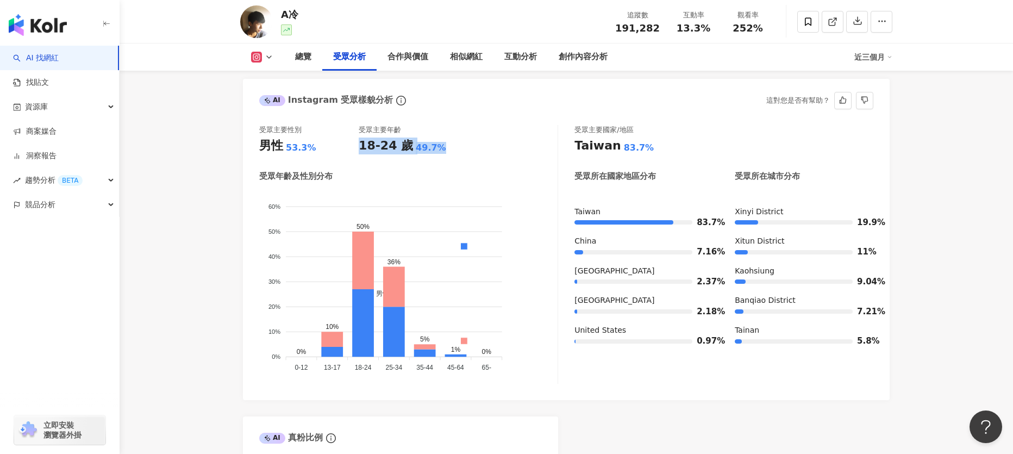
copy div "18-24 歲 49.7%"
click at [270, 56] on icon at bounding box center [269, 57] width 9 height 9
click at [266, 108] on button "Facebook" at bounding box center [279, 102] width 65 height 15
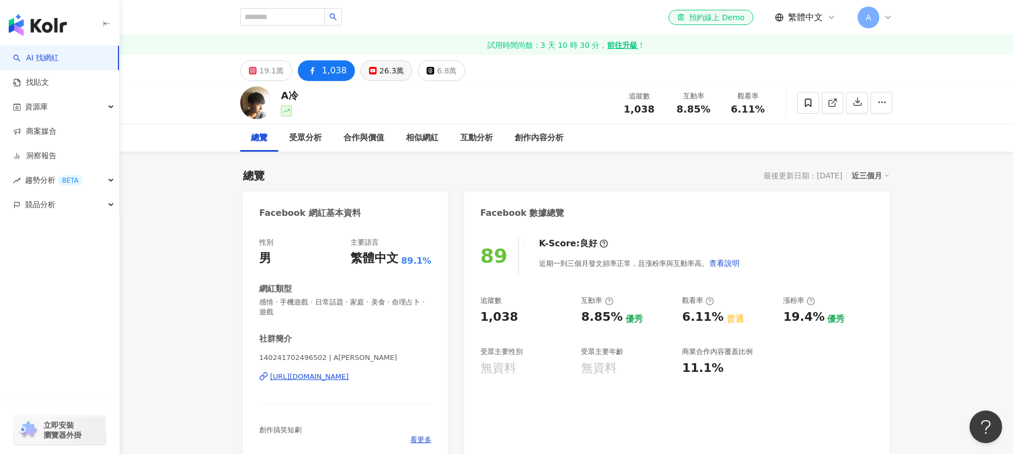
click at [379, 70] on div "26.3萬" at bounding box center [391, 70] width 24 height 15
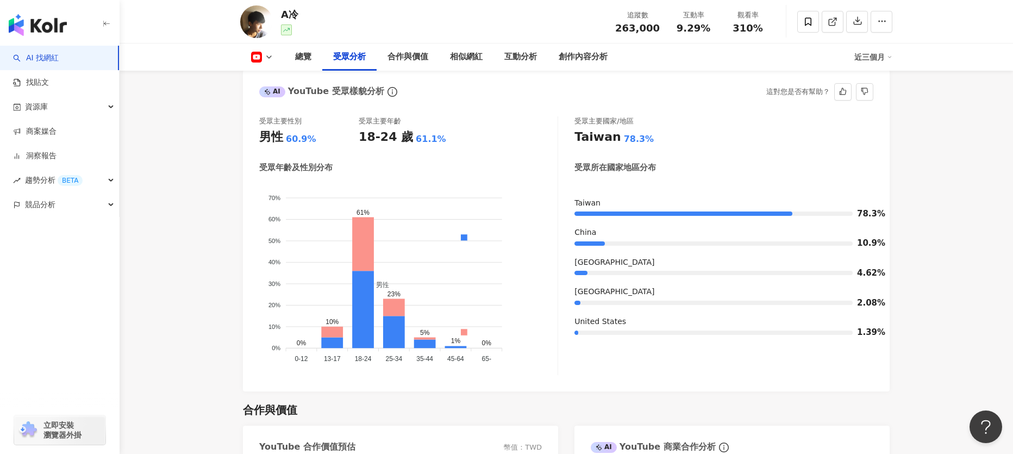
scroll to position [1009, 0]
drag, startPoint x: 261, startPoint y: 139, endPoint x: 315, endPoint y: 137, distance: 54.4
click at [315, 137] on div "男性 60.9%" at bounding box center [308, 137] width 99 height 17
copy div "男性 60.9%"
drag, startPoint x: 361, startPoint y: 138, endPoint x: 460, endPoint y: 138, distance: 98.9
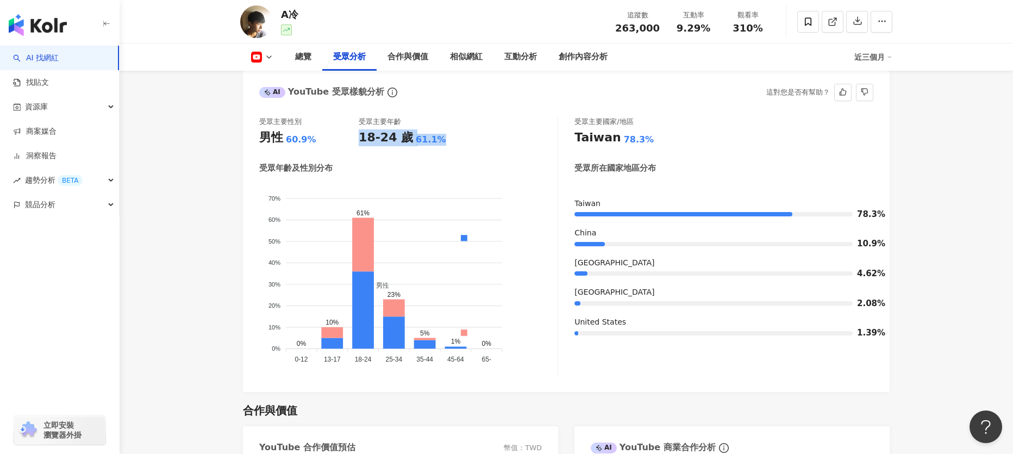
click at [460, 138] on div "受眾主要性別 男性 60.9% 受眾主要年齡 18-24 歲 61.1%" at bounding box center [408, 131] width 298 height 29
copy div "18-24 歲 61.1%"
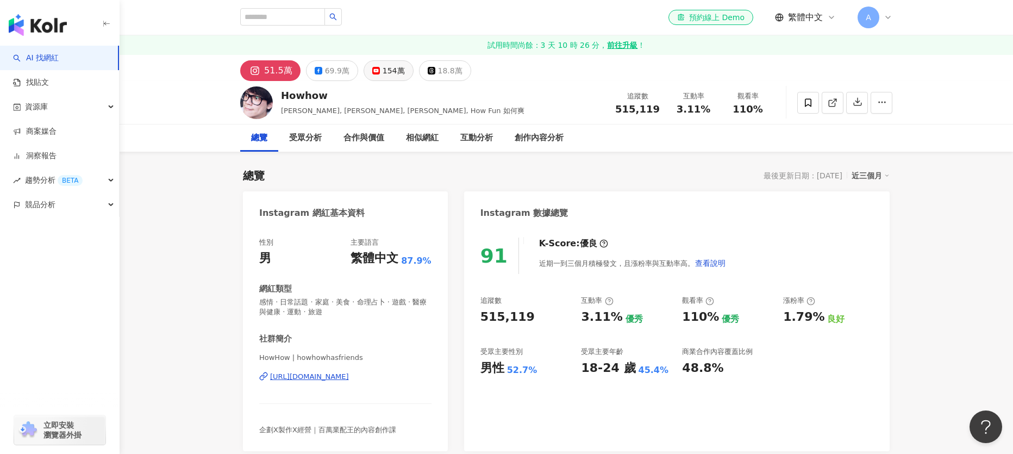
click at [391, 74] on div "154萬" at bounding box center [394, 70] width 22 height 15
click at [384, 70] on div "154萬" at bounding box center [394, 70] width 22 height 15
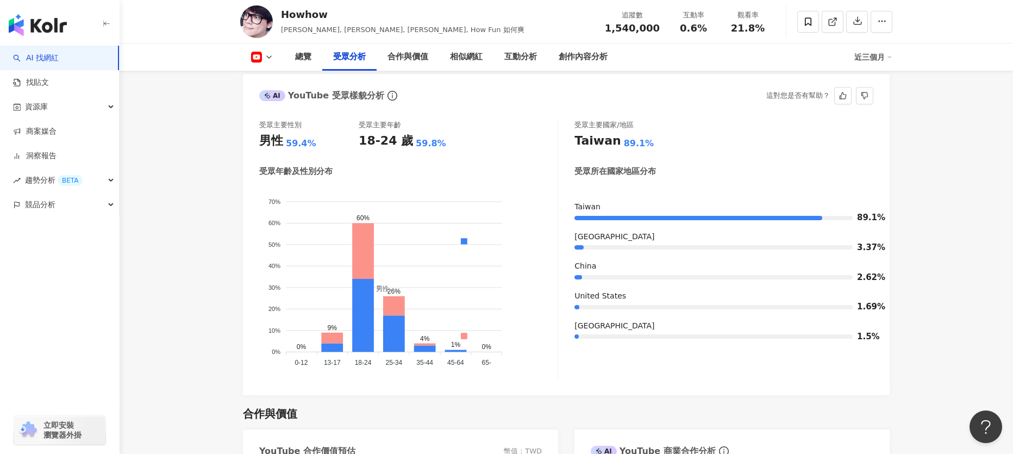
scroll to position [979, 0]
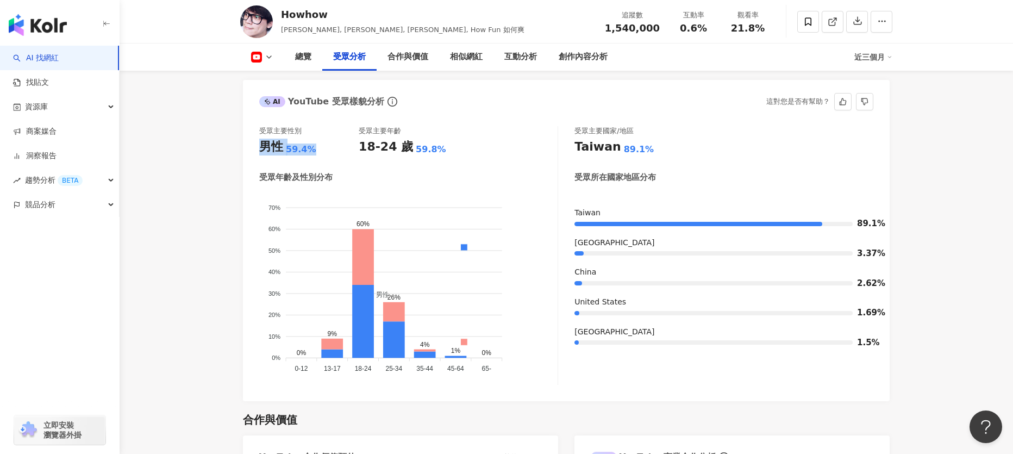
drag, startPoint x: 260, startPoint y: 148, endPoint x: 313, endPoint y: 147, distance: 52.7
click at [313, 147] on div "男性 59.4%" at bounding box center [308, 147] width 99 height 17
copy div "男性 59.4%"
drag, startPoint x: 362, startPoint y: 148, endPoint x: 437, endPoint y: 151, distance: 75.0
click at [437, 151] on div "18-24 歲 59.8%" at bounding box center [408, 147] width 99 height 17
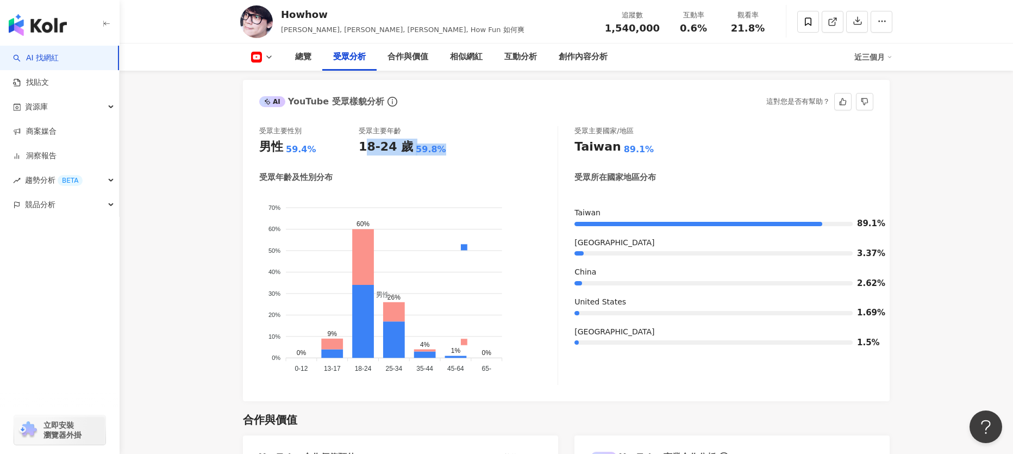
click at [372, 149] on div "18-24 歲" at bounding box center [386, 147] width 54 height 17
drag, startPoint x: 360, startPoint y: 148, endPoint x: 452, endPoint y: 152, distance: 91.4
click at [452, 152] on div "18-24 歲 59.8%" at bounding box center [408, 147] width 99 height 17
copy div "18-24 歲 59.8%"
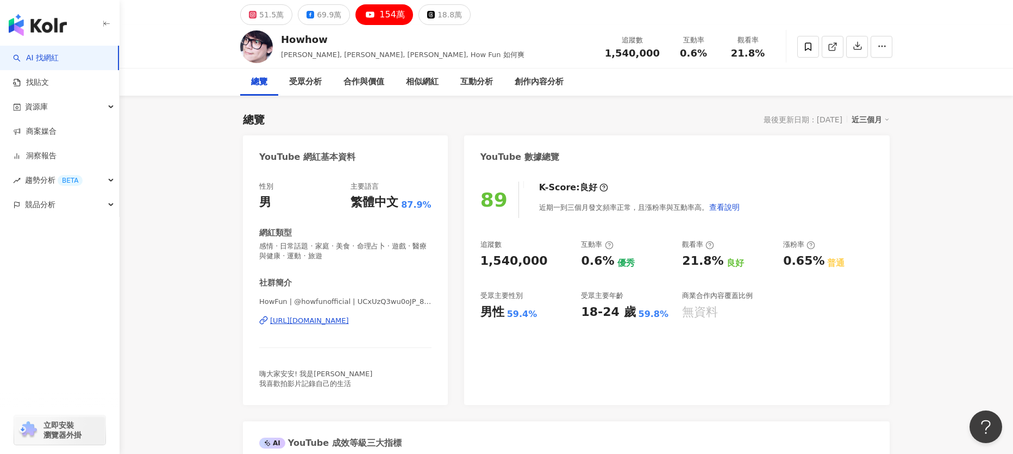
scroll to position [58, 0]
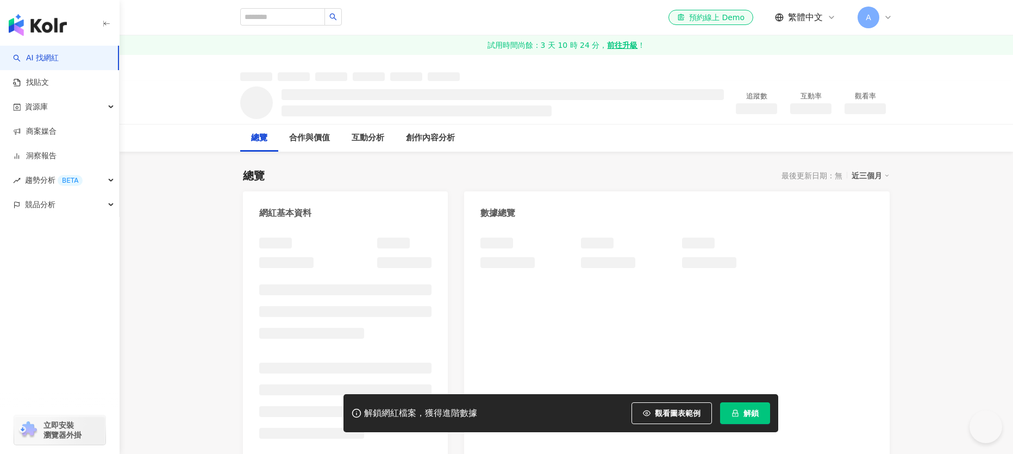
click at [751, 412] on span "解鎖" at bounding box center [750, 413] width 15 height 9
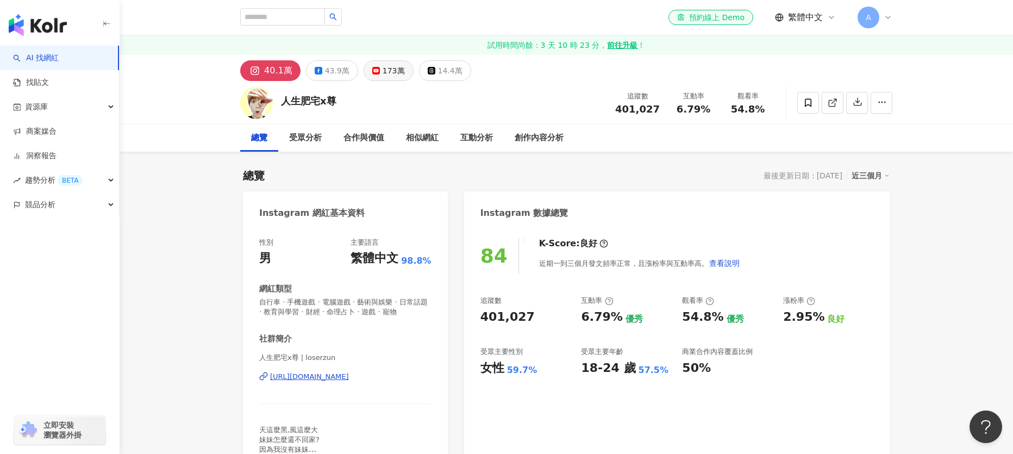
click at [389, 76] on div "173萬" at bounding box center [394, 70] width 22 height 15
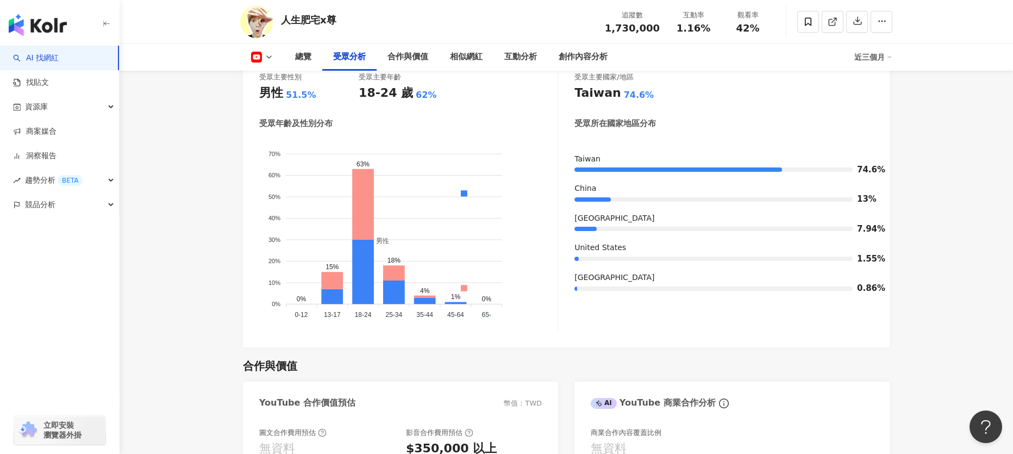
scroll to position [1004, 0]
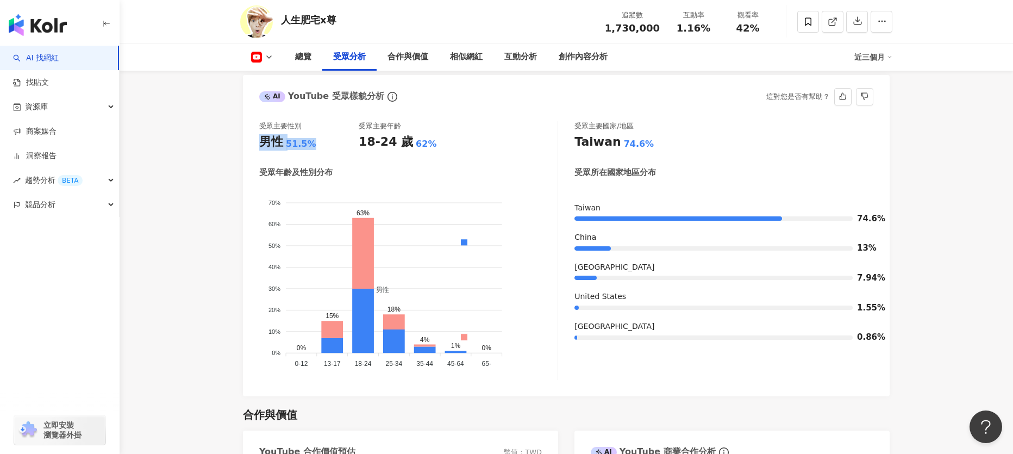
drag, startPoint x: 279, startPoint y: 145, endPoint x: 321, endPoint y: 148, distance: 42.5
click at [321, 148] on div "男性 51.5%" at bounding box center [308, 142] width 99 height 17
copy div "男性 51.5%"
drag, startPoint x: 368, startPoint y: 143, endPoint x: 433, endPoint y: 142, distance: 64.7
click at [433, 142] on div "18-24 歲 62%" at bounding box center [408, 142] width 99 height 17
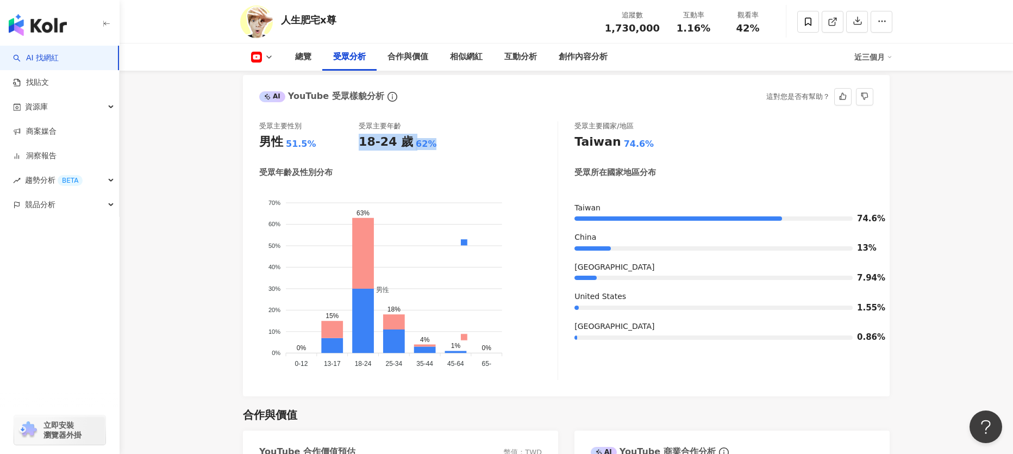
copy div "18-24 歲 62%"
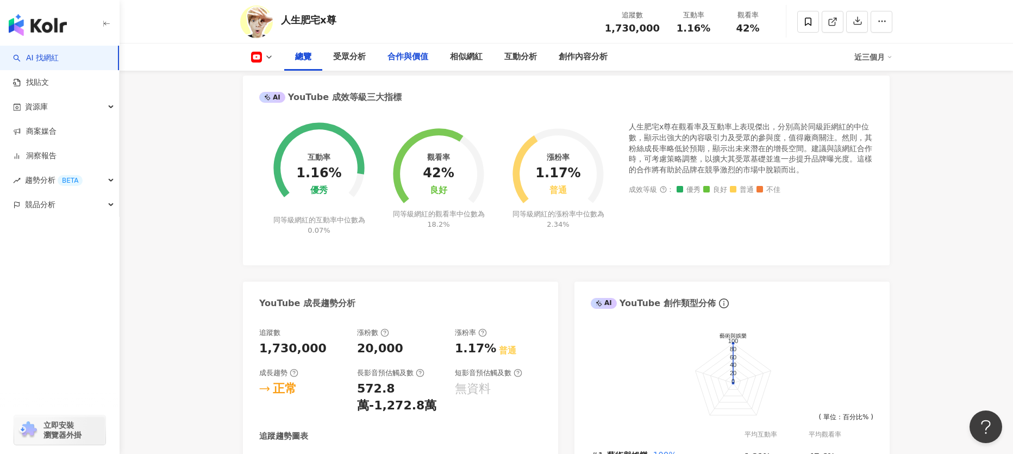
scroll to position [0, 0]
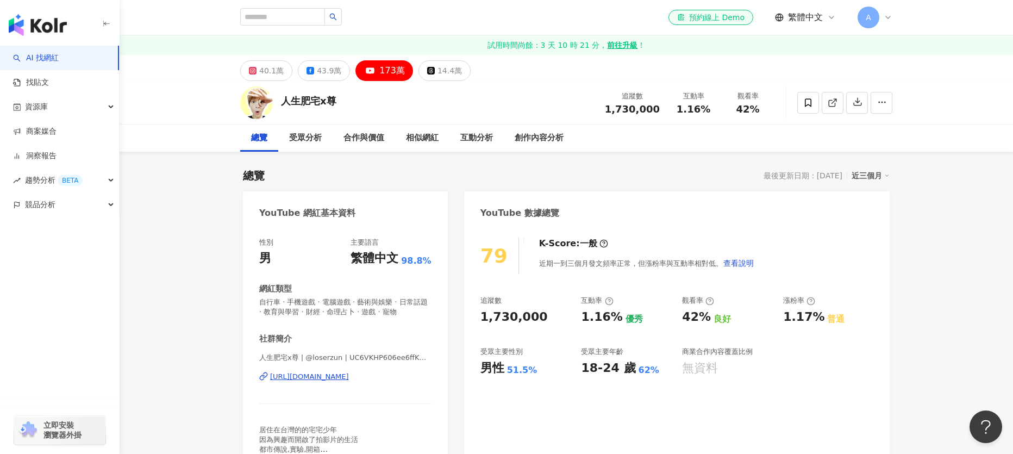
click at [46, 30] on img "button" at bounding box center [38, 25] width 58 height 22
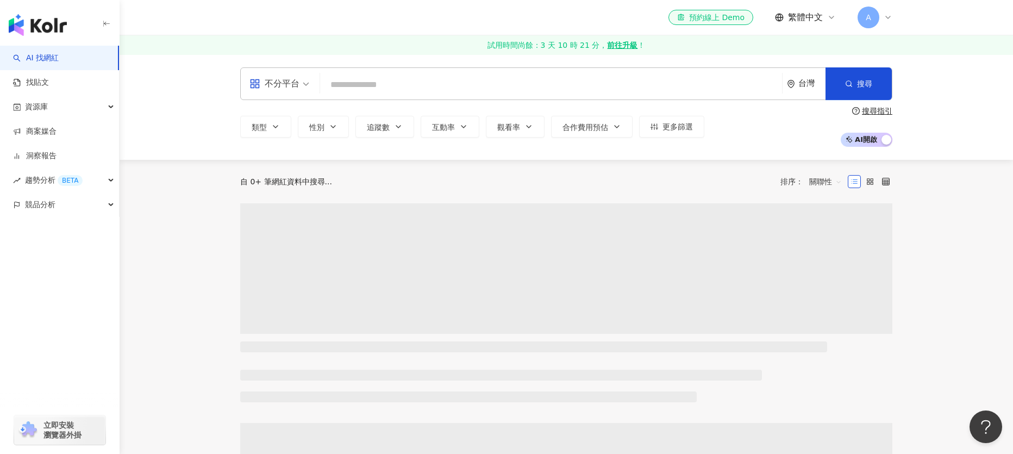
click at [376, 89] on input "search" at bounding box center [550, 84] width 453 height 21
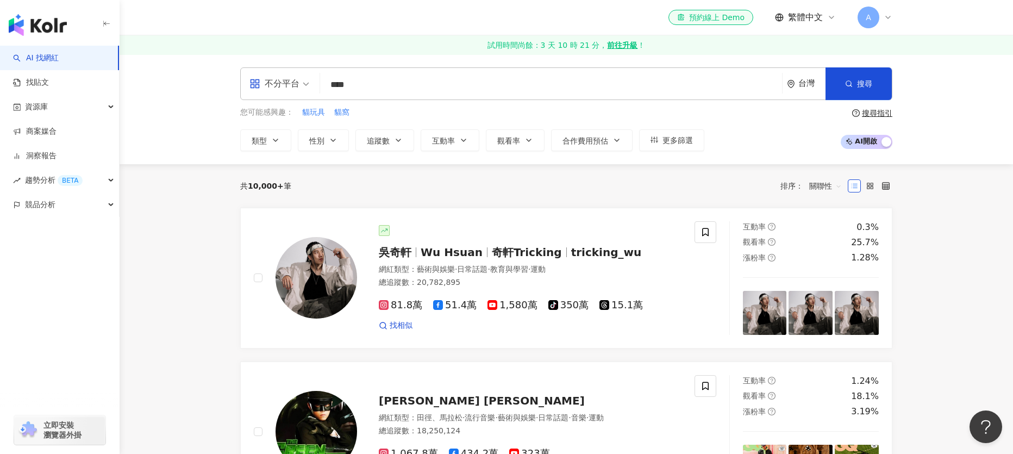
type input "*****"
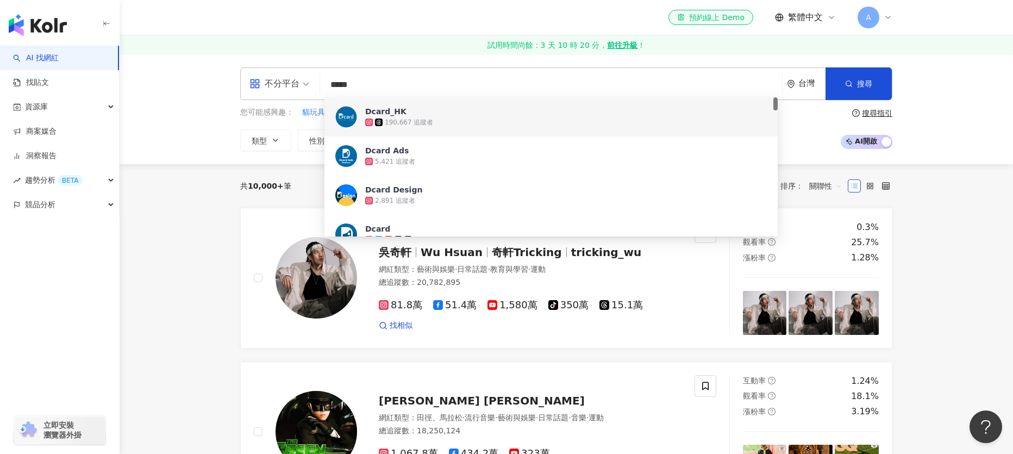
scroll to position [16, 0]
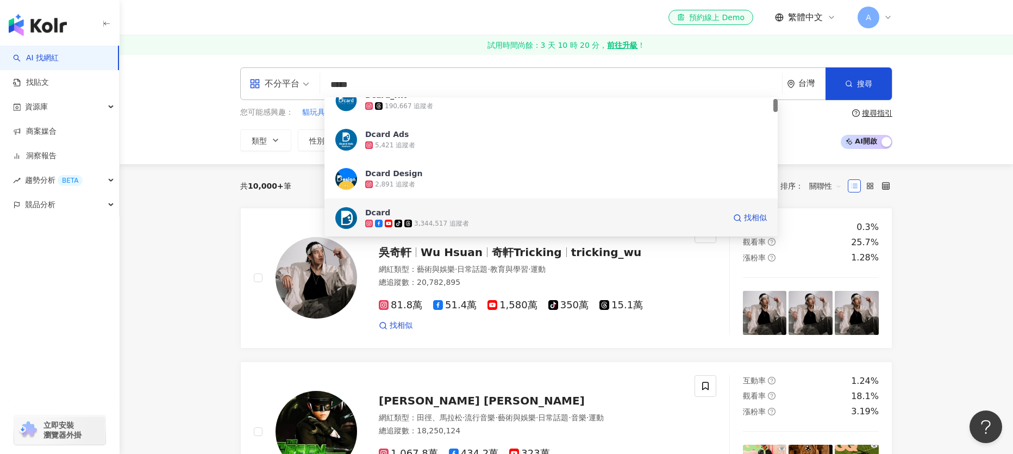
click at [351, 221] on img at bounding box center [346, 218] width 22 height 22
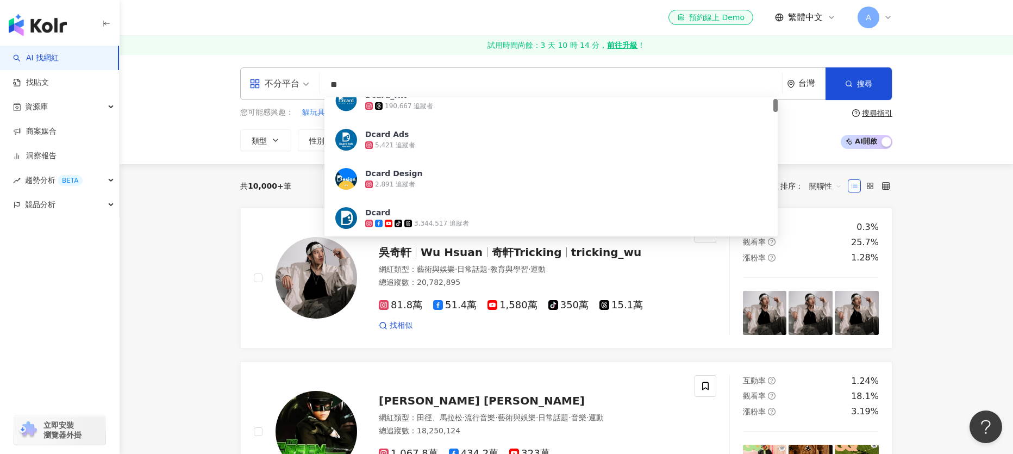
type input "**"
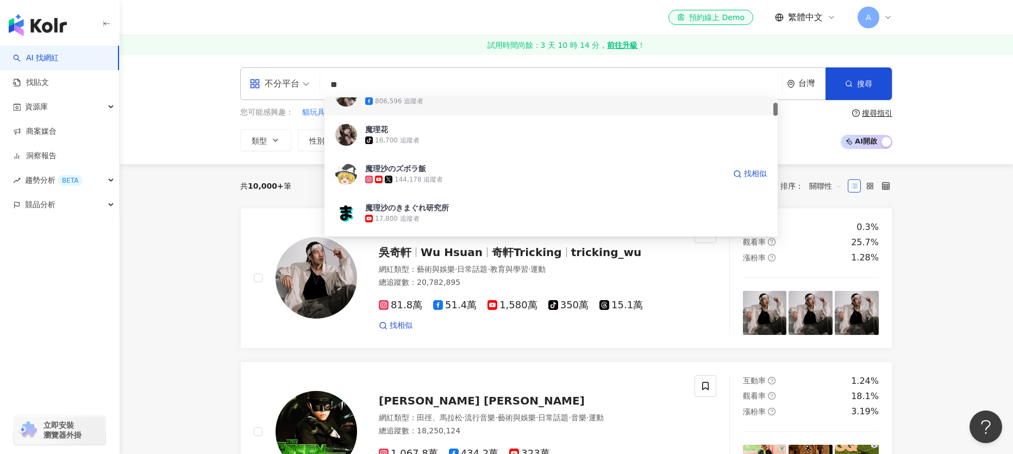
scroll to position [0, 0]
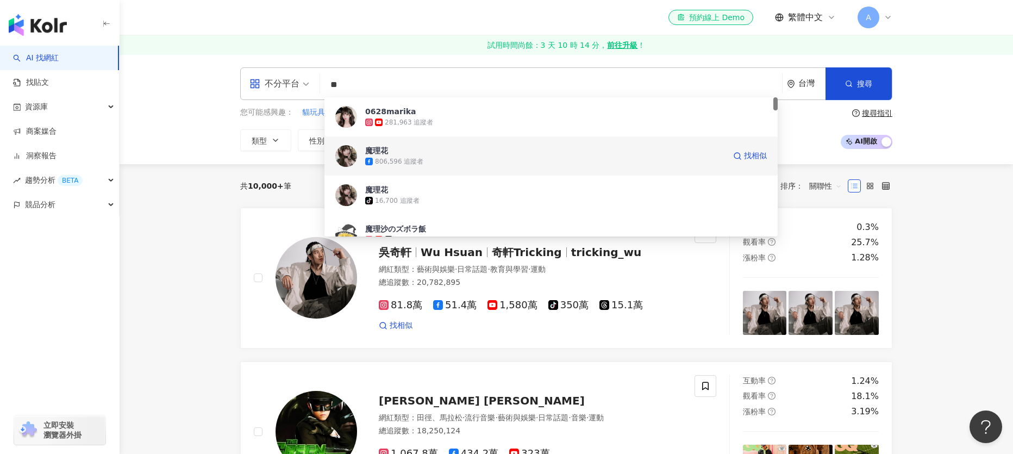
click at [395, 146] on span "魔理花" at bounding box center [545, 150] width 360 height 11
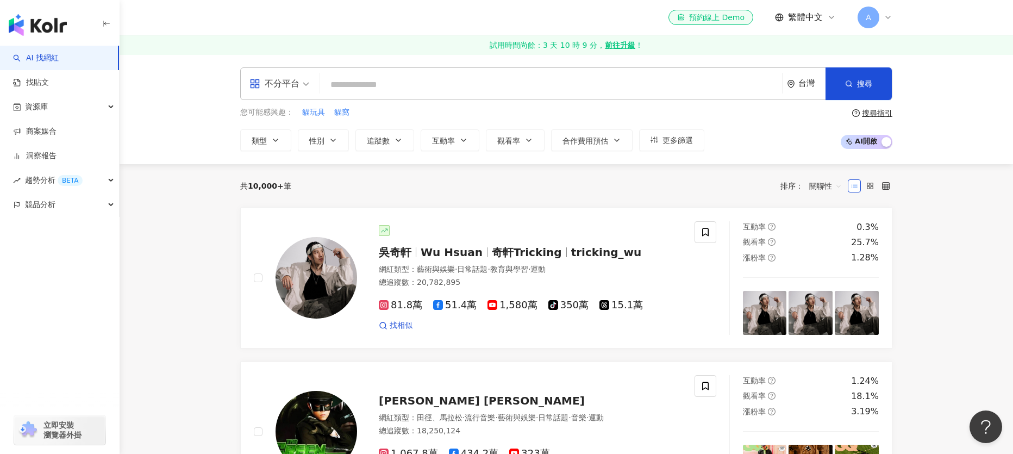
click at [415, 101] on div "不分平台 台灣 搜尋 913c5987-bb0f-4092-a7a4-e892dbc03875 0628marika 281,963 追蹤者 魔理花 806,…" at bounding box center [566, 109] width 696 height 84
click at [413, 89] on input "search" at bounding box center [550, 84] width 453 height 21
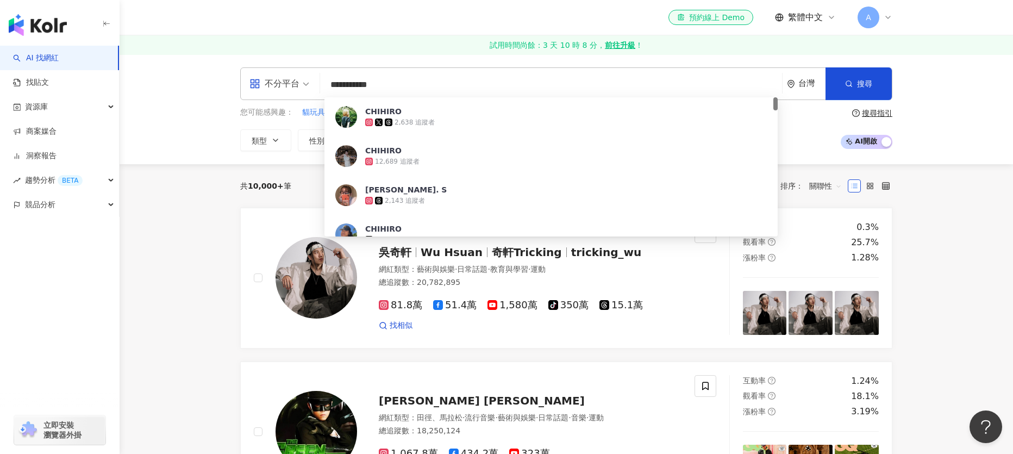
type input "*********"
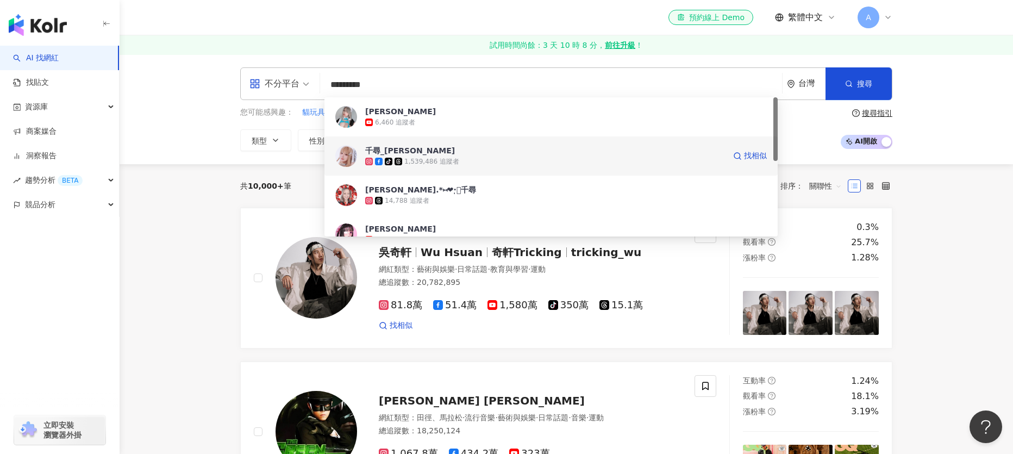
click at [405, 149] on div "千尋_[PERSON_NAME]" at bounding box center [410, 150] width 90 height 11
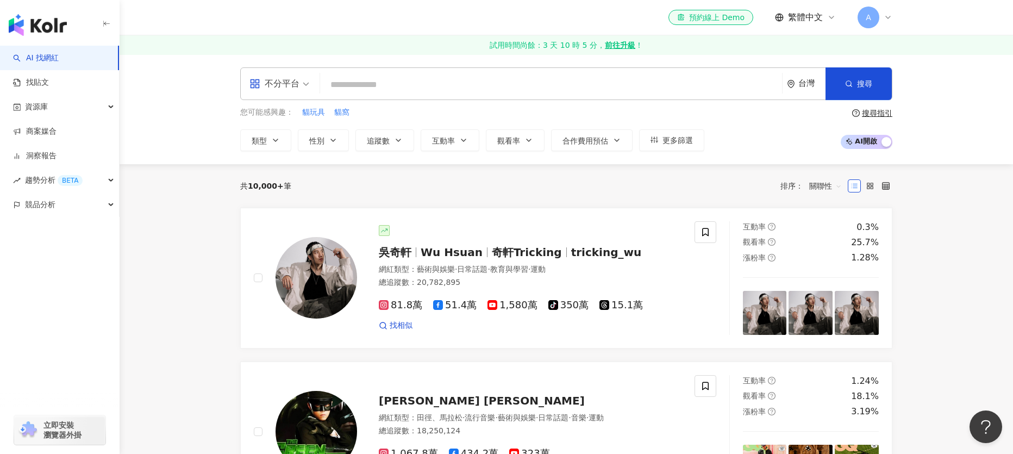
click at [416, 84] on input "search" at bounding box center [550, 84] width 453 height 21
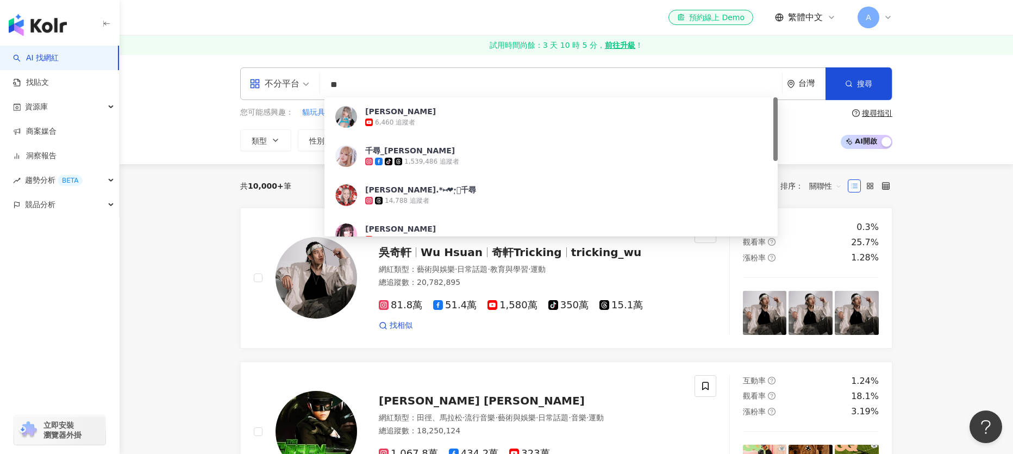
type input "**"
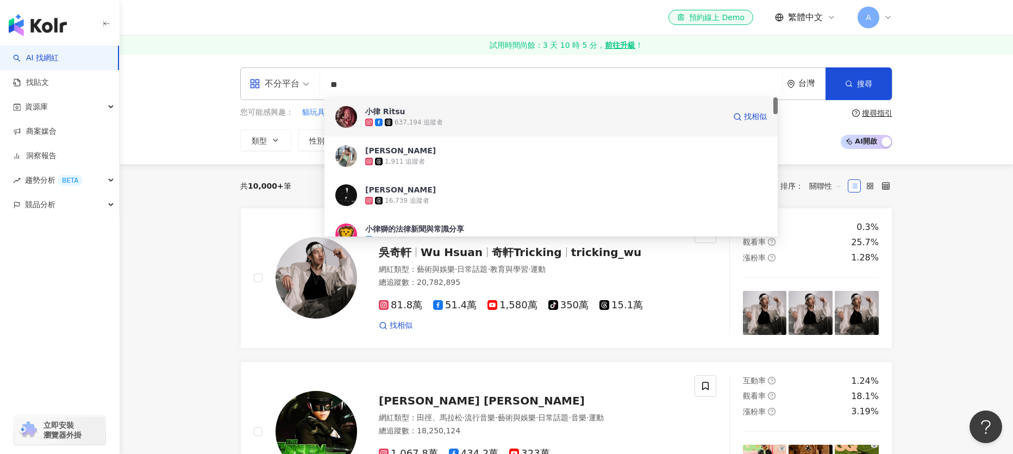
click at [441, 123] on div "637,194 追蹤者" at bounding box center [545, 122] width 360 height 11
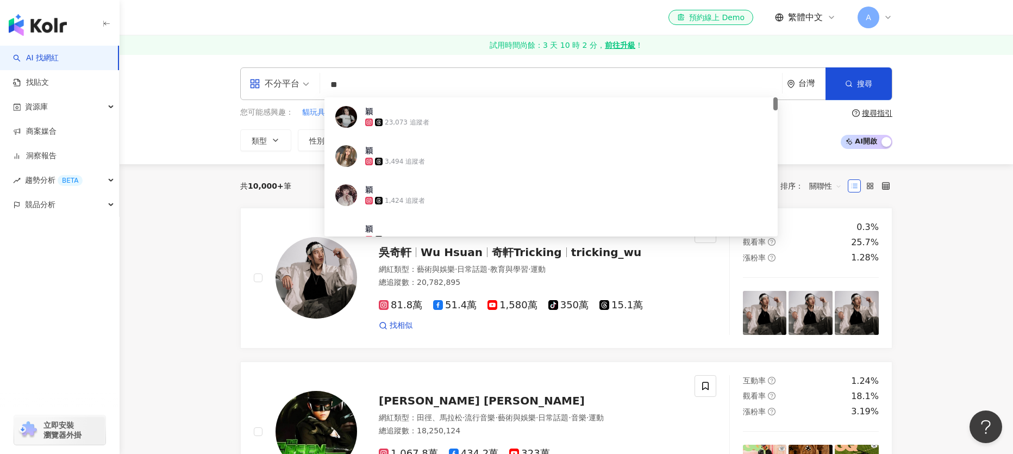
type input "**"
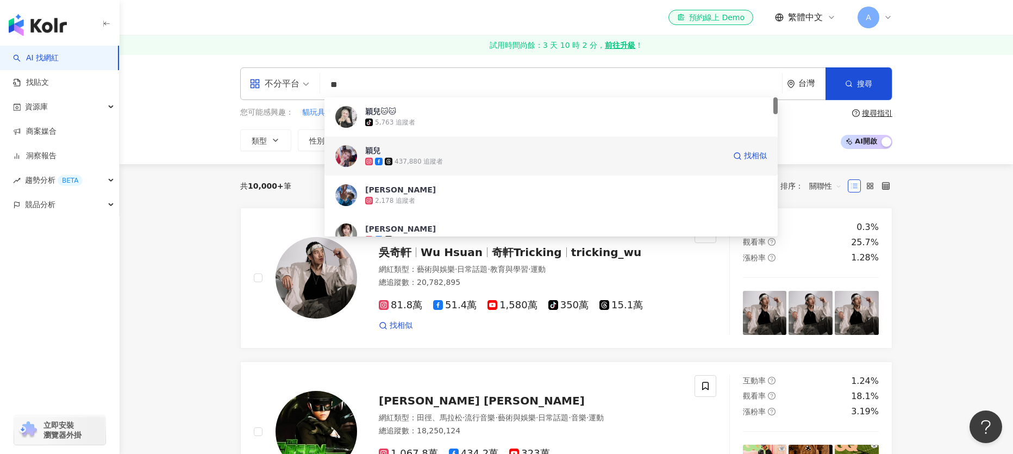
click at [437, 159] on div "437,880 追蹤者" at bounding box center [419, 161] width 48 height 9
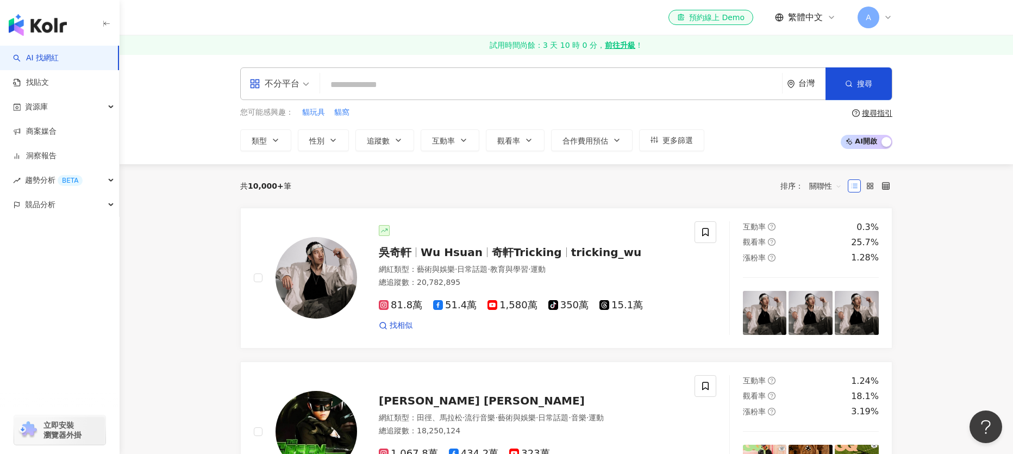
click at [374, 78] on input "search" at bounding box center [550, 84] width 453 height 21
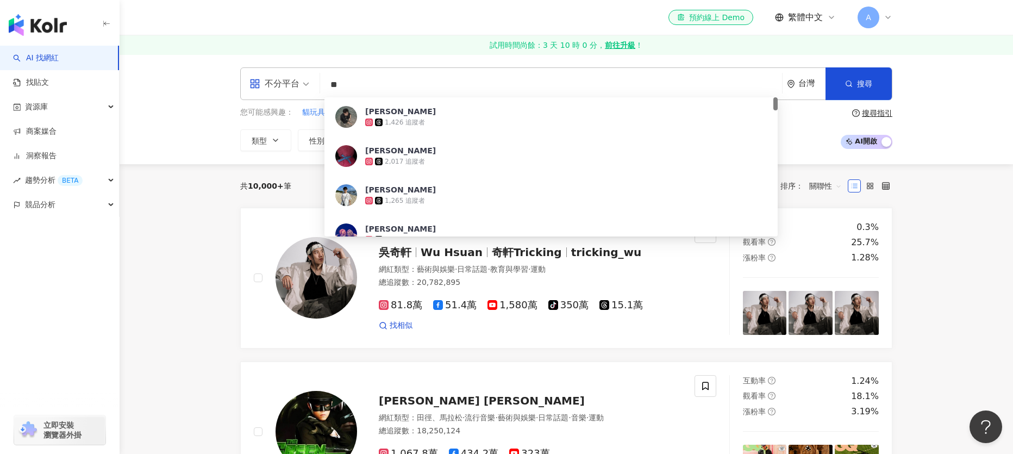
type input "**"
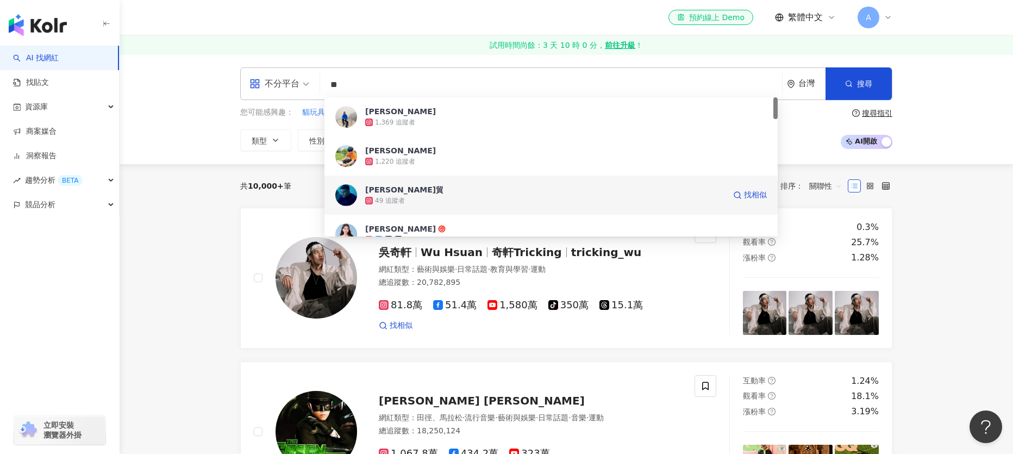
scroll to position [18, 0]
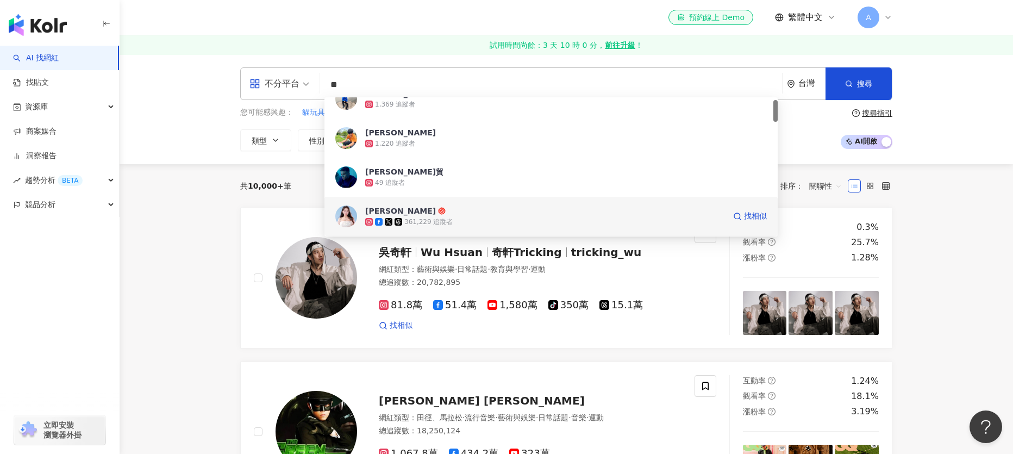
click at [465, 218] on div "361,229 追蹤者" at bounding box center [545, 221] width 360 height 11
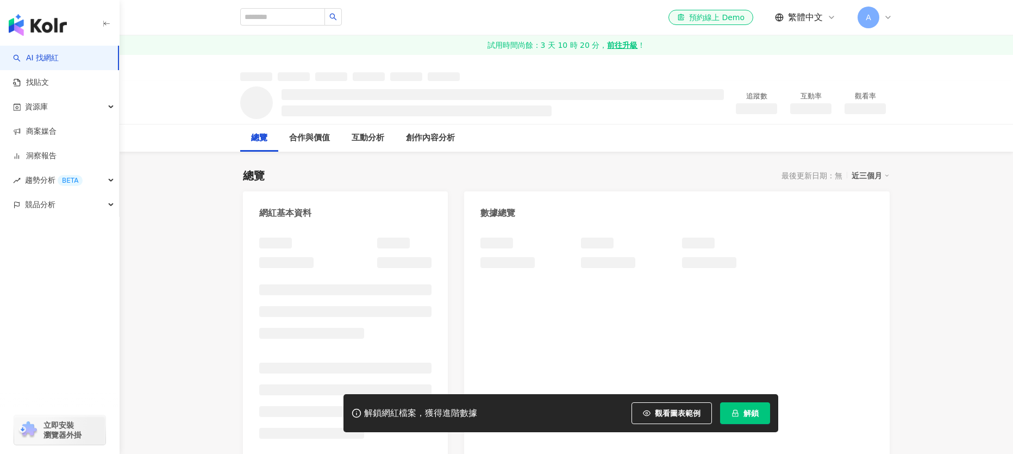
click at [751, 422] on button "解鎖" at bounding box center [745, 413] width 50 height 22
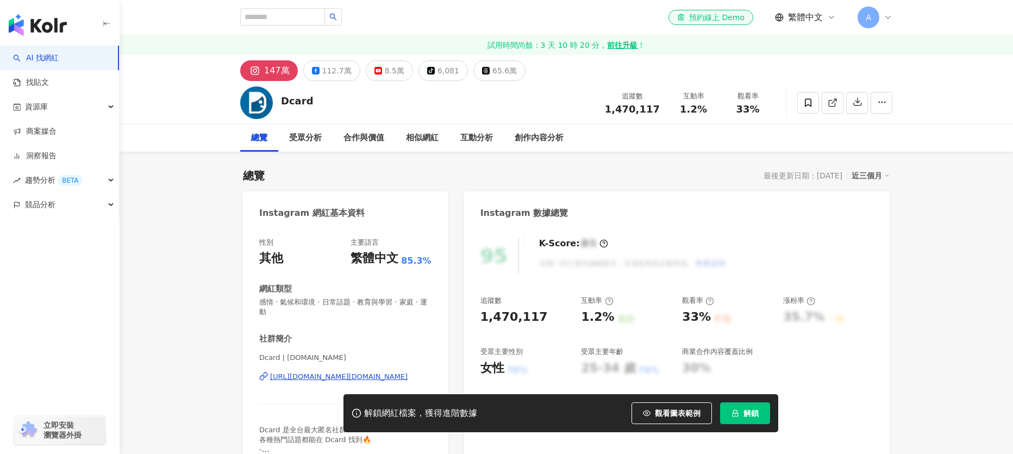
click at [748, 411] on span "解鎖" at bounding box center [750, 413] width 15 height 9
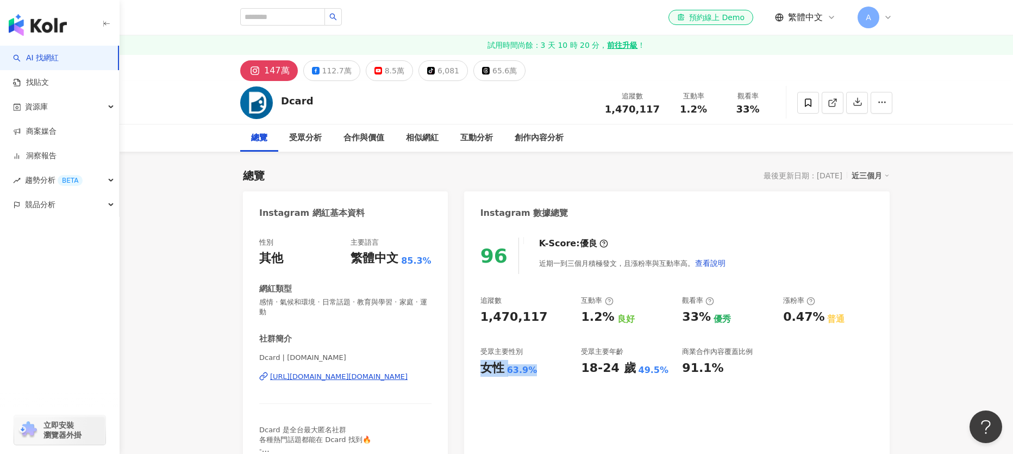
drag, startPoint x: 483, startPoint y: 370, endPoint x: 536, endPoint y: 378, distance: 53.4
click at [536, 378] on div "96 K-Score : 優良 近期一到三個月積極發文，且漲粉率與互動率高。 查看說明 追蹤數 1,470,117 互動率 1.2% 良好 觀看率 33% 優…" at bounding box center [677, 354] width 426 height 254
click at [312, 136] on div "受眾分析" at bounding box center [305, 138] width 33 height 13
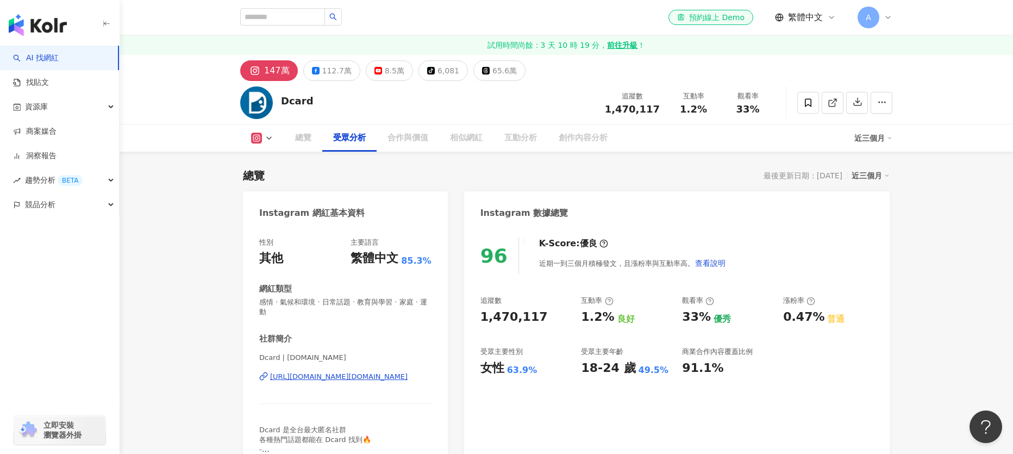
scroll to position [948, 0]
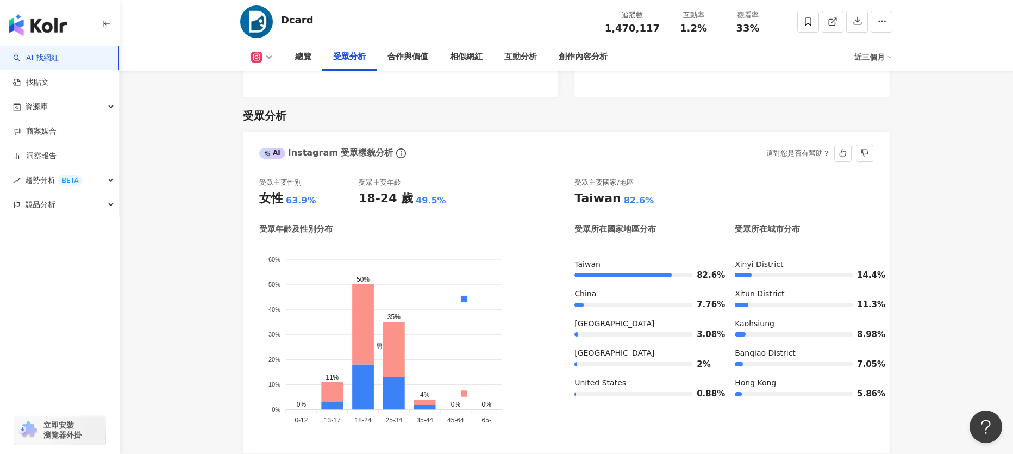
click at [258, 171] on div "受眾主要性別 女性 63.9% 受眾主要年齡 18-24 歲 49.5% 受眾年齡及性別分布 男性 女性 60% 60% 50% 50% 40% 40% 30…" at bounding box center [566, 310] width 647 height 286
drag, startPoint x: 259, startPoint y: 171, endPoint x: 334, endPoint y: 173, distance: 74.5
click at [334, 190] on div "女性 63.9%" at bounding box center [308, 198] width 99 height 17
copy div "女性 63.9%"
click at [243, 132] on div "AI Instagram 受眾樣貌分析 這對您是否有幫助？" at bounding box center [566, 149] width 647 height 35
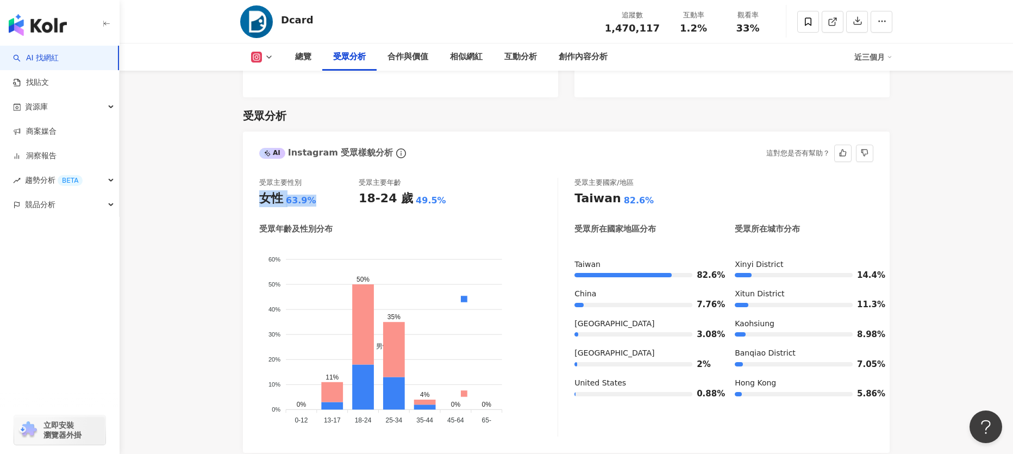
drag, startPoint x: 261, startPoint y: 172, endPoint x: 315, endPoint y: 173, distance: 53.8
click at [315, 190] on div "女性 63.9%" at bounding box center [308, 198] width 99 height 17
copy div "女性 63.9%"
drag, startPoint x: 359, startPoint y: 173, endPoint x: 440, endPoint y: 172, distance: 81.0
click at [440, 190] on div "18-24 歲 49.5%" at bounding box center [408, 198] width 99 height 17
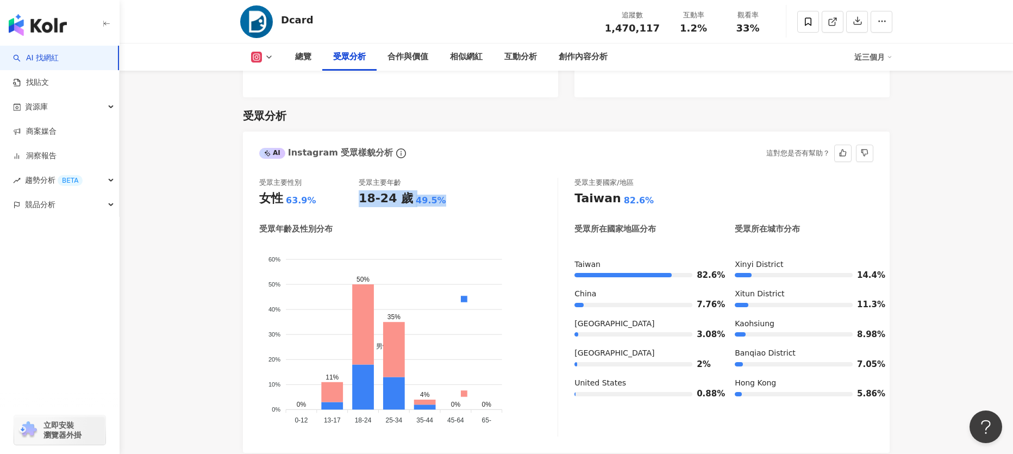
copy div "18-24 歲 49.5%"
click at [522, 167] on div "受眾主要性別 女性 63.9% 受眾主要年齡 18-24 歲 49.5% 受眾年齡及性別分布 男性 女性 60% 60% 50% 50% 40% 40% 30…" at bounding box center [566, 310] width 647 height 286
click at [272, 58] on icon at bounding box center [269, 57] width 9 height 9
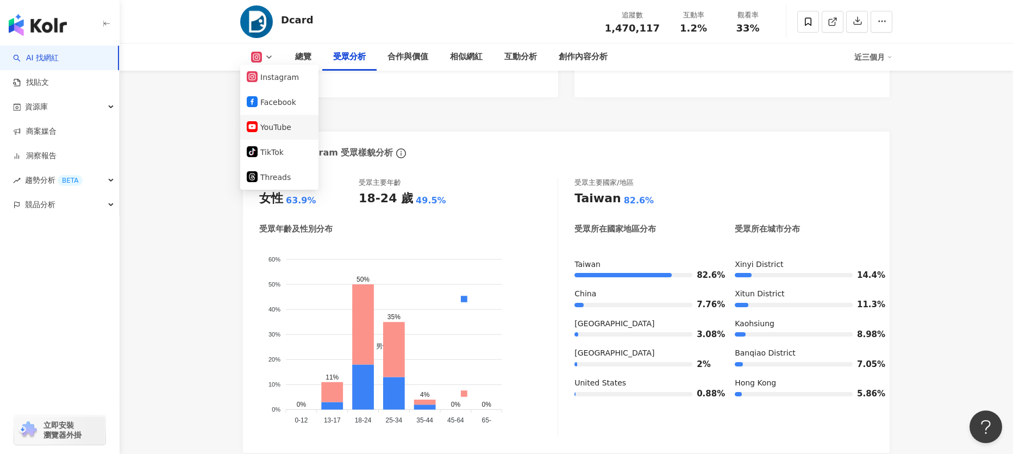
click at [274, 131] on button "YouTube" at bounding box center [279, 127] width 65 height 15
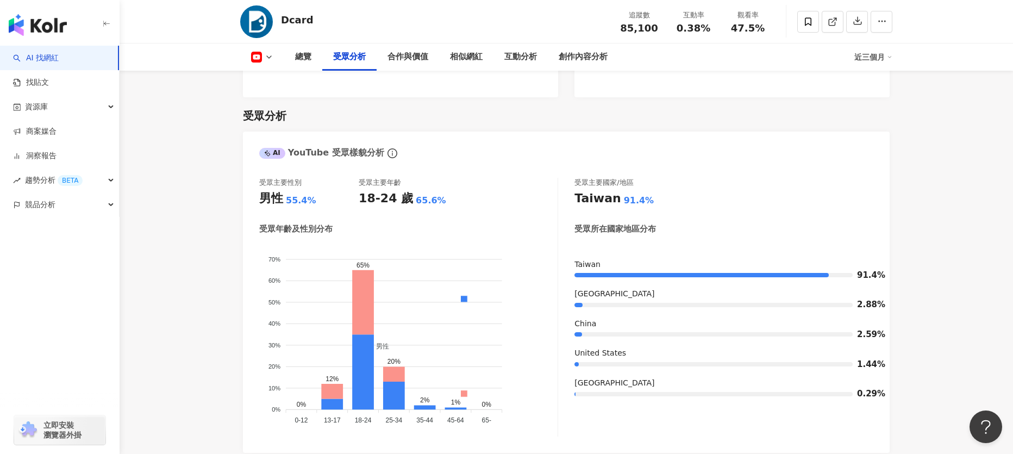
click at [487, 178] on div "受眾主要性別 男性 55.4% 受眾主要年齡 18-24 歲 65.6%" at bounding box center [408, 192] width 298 height 29
click at [327, 190] on div "男性 55.4%" at bounding box center [308, 198] width 99 height 17
copy div "男性 55.4%"
drag, startPoint x: 359, startPoint y: 168, endPoint x: 449, endPoint y: 172, distance: 90.3
click at [449, 190] on div "18-24 歲 65.6%" at bounding box center [408, 198] width 99 height 17
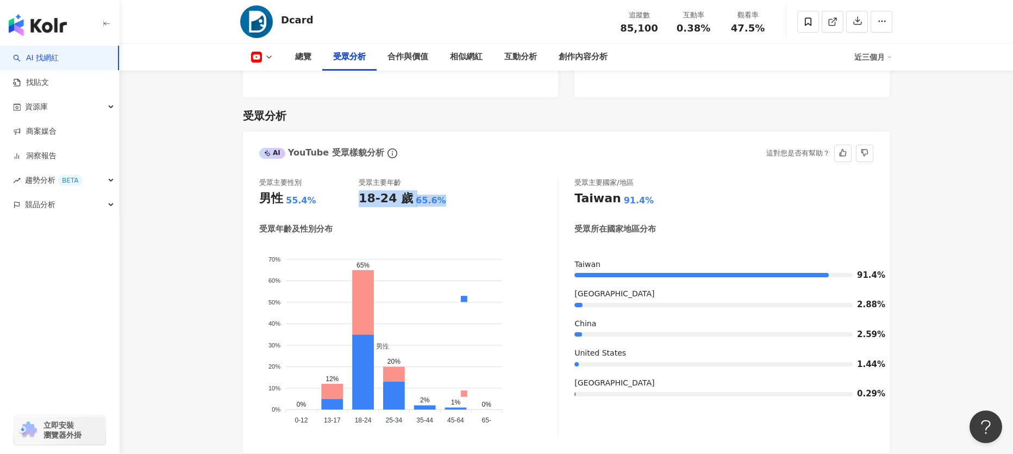
copy div "18-24 歲 65.6%"
click at [495, 179] on div "受眾主要性別 男性 55.4% 受眾主要年齡 18-24 歲 65.6%" at bounding box center [408, 192] width 298 height 29
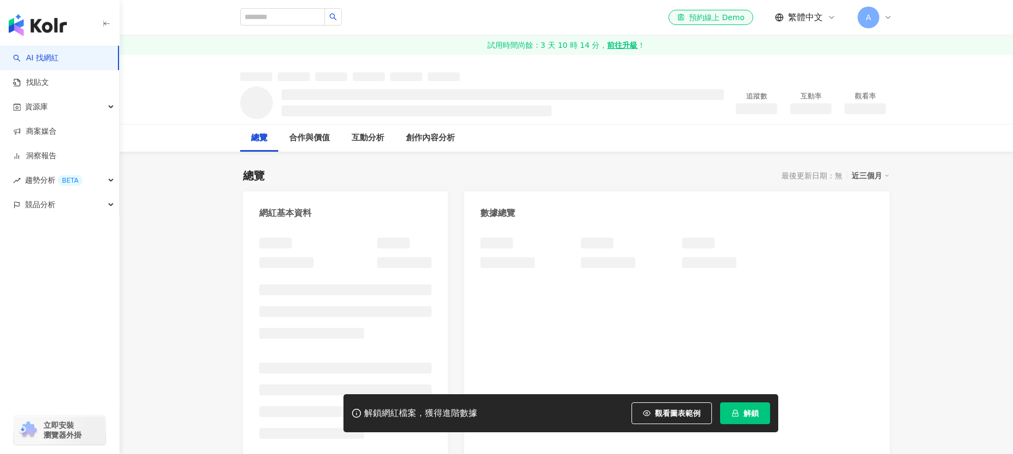
click at [752, 416] on span "解鎖" at bounding box center [750, 413] width 15 height 9
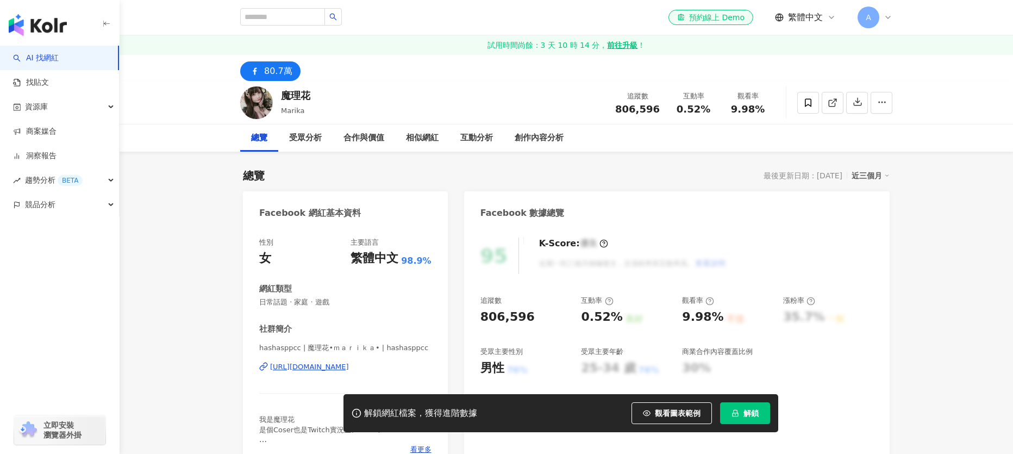
click at [750, 413] on span "解鎖" at bounding box center [750, 413] width 15 height 9
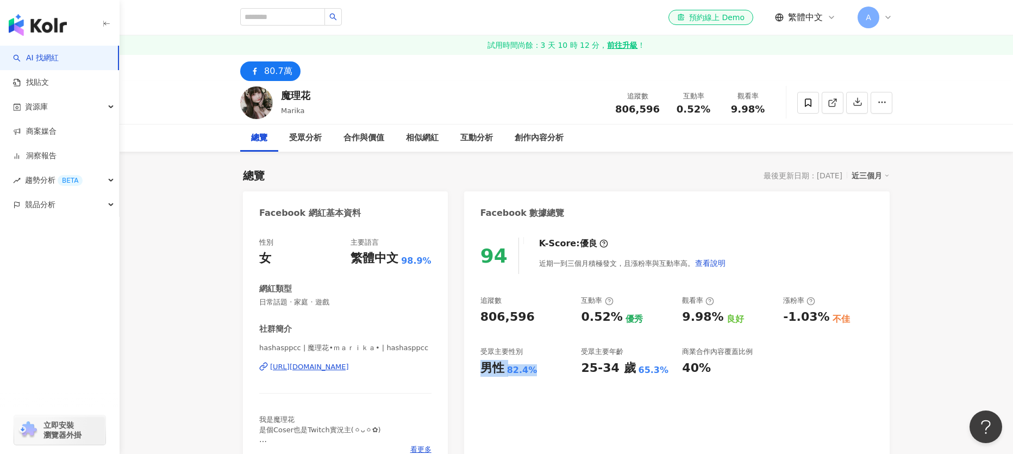
drag, startPoint x: 485, startPoint y: 371, endPoint x: 549, endPoint y: 373, distance: 64.2
click at [549, 373] on div "男性 82.4%" at bounding box center [525, 368] width 90 height 17
copy div "男性 82.4%"
drag, startPoint x: 584, startPoint y: 369, endPoint x: 657, endPoint y: 371, distance: 72.8
click at [657, 371] on div "25-34 歲 65.3%" at bounding box center [626, 368] width 90 height 17
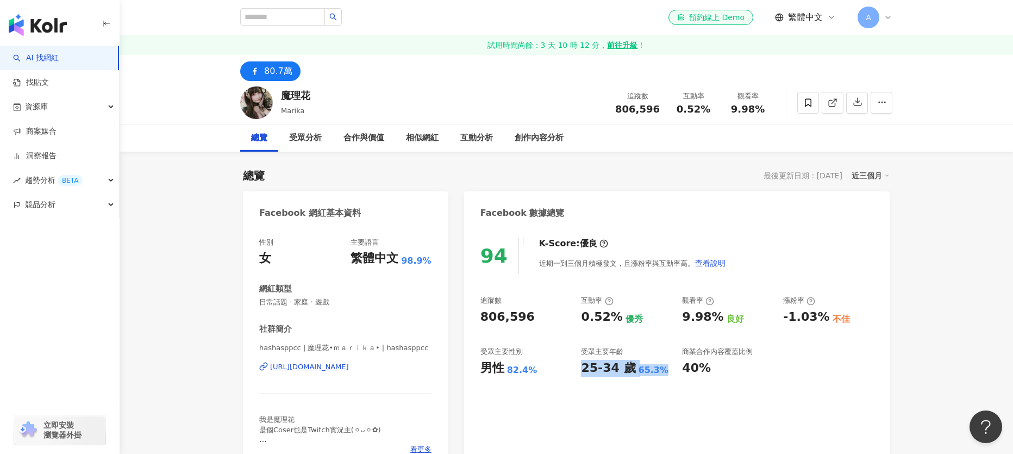
copy div "25-34 歲 65.3%"
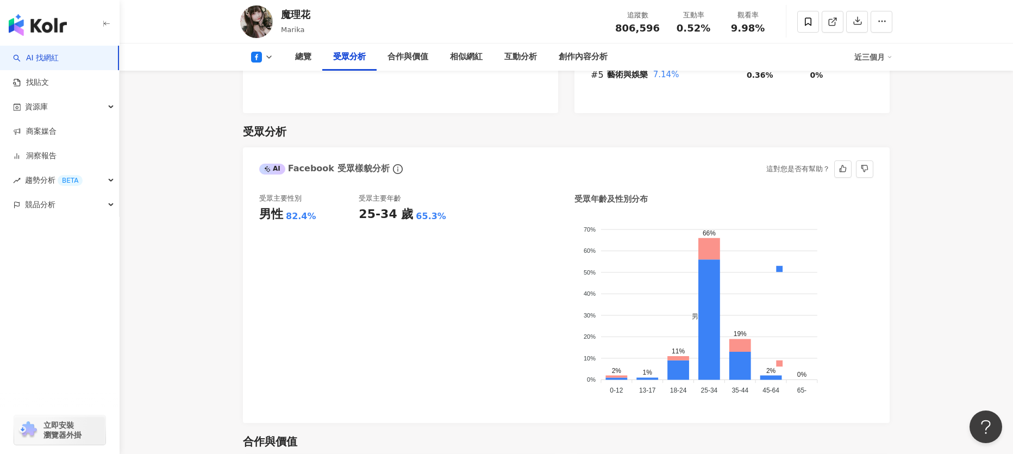
scroll to position [940, 0]
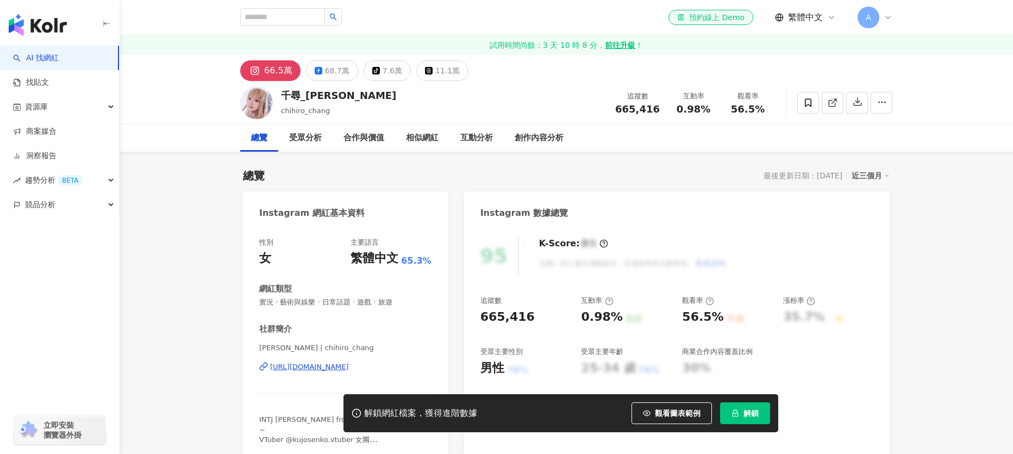
click at [745, 411] on span "解鎖" at bounding box center [750, 413] width 15 height 9
click at [748, 415] on span "解鎖" at bounding box center [750, 413] width 15 height 9
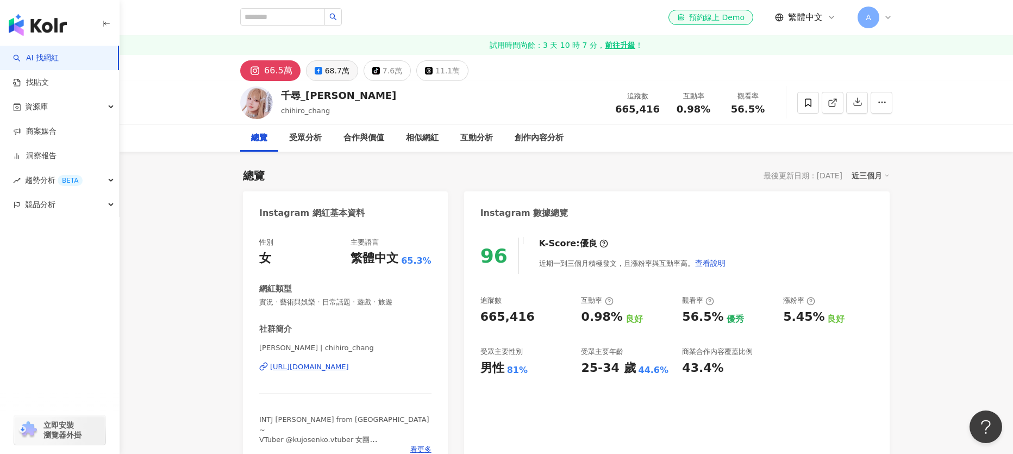
click at [331, 70] on div "68.7萬" at bounding box center [337, 70] width 24 height 15
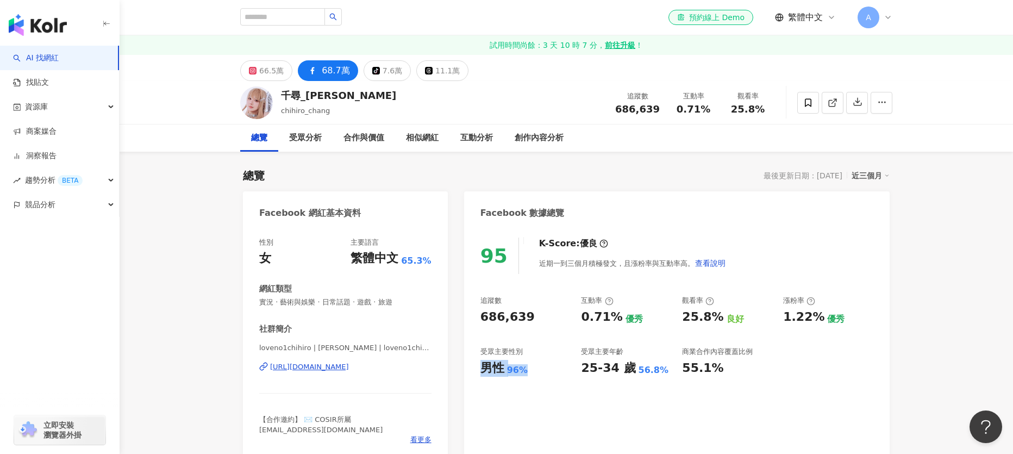
drag, startPoint x: 483, startPoint y: 368, endPoint x: 524, endPoint y: 372, distance: 41.5
click at [524, 372] on div "男性 96%" at bounding box center [525, 368] width 90 height 17
copy div "男性 96%"
drag, startPoint x: 283, startPoint y: 94, endPoint x: 362, endPoint y: 90, distance: 78.9
click at [362, 90] on div "千尋_[PERSON_NAME] 追蹤數 686,639 互動率 0.71% 觀看率 25.8%" at bounding box center [566, 102] width 696 height 43
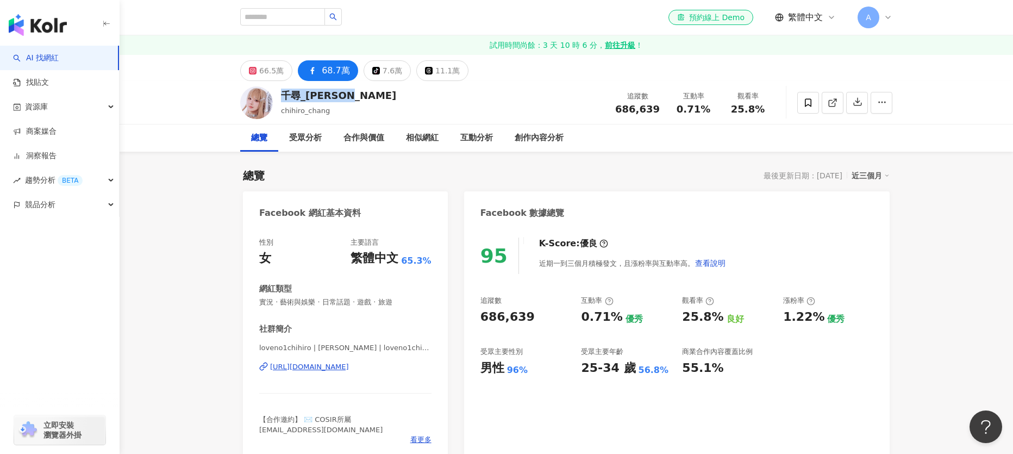
copy div "千尋_[PERSON_NAME]"
drag, startPoint x: 583, startPoint y: 368, endPoint x: 672, endPoint y: 371, distance: 89.7
click at [672, 371] on div "追蹤數 686,639 互動率 0.71% 優秀 觀看率 25.8% 良好 漲粉率 1.22% 優秀 受眾主要性別 男性 96% 受眾主要年齡 25-34 歲…" at bounding box center [676, 336] width 393 height 80
copy div "25-34 歲 56.8%"
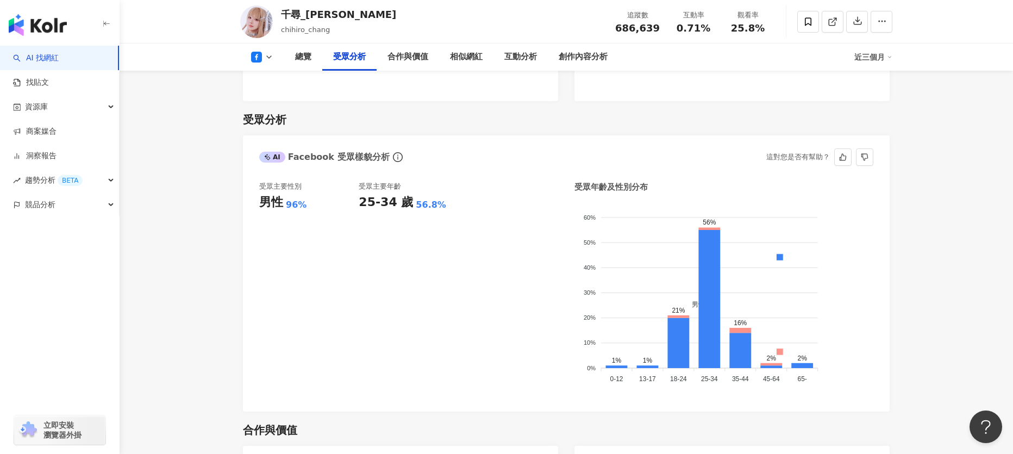
scroll to position [952, 0]
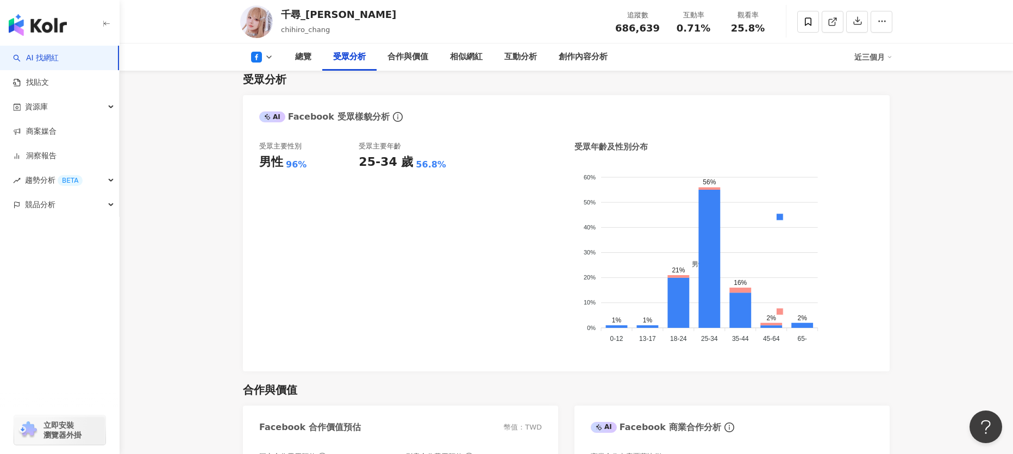
click at [444, 160] on div "25-34 歲 56.8%" at bounding box center [408, 162] width 99 height 17
copy div "25-34 歲 56.8%"
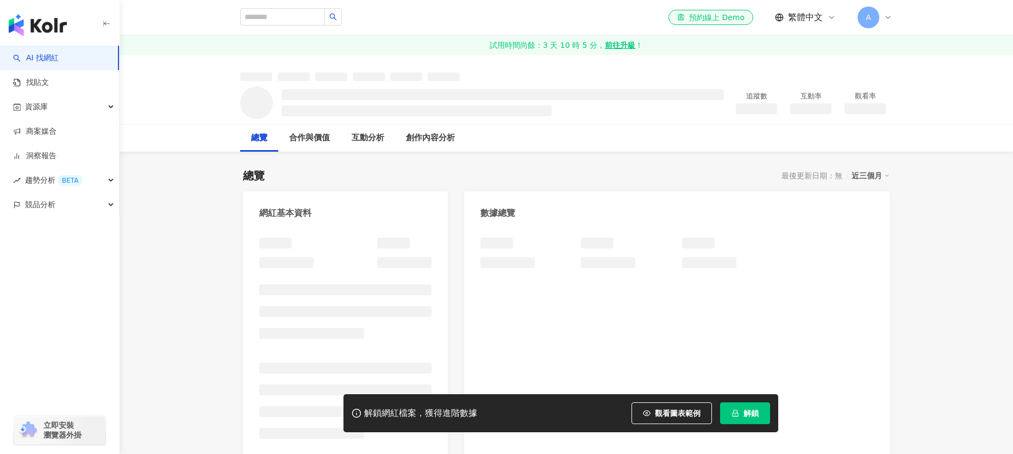
click at [752, 414] on span "解鎖" at bounding box center [750, 413] width 15 height 9
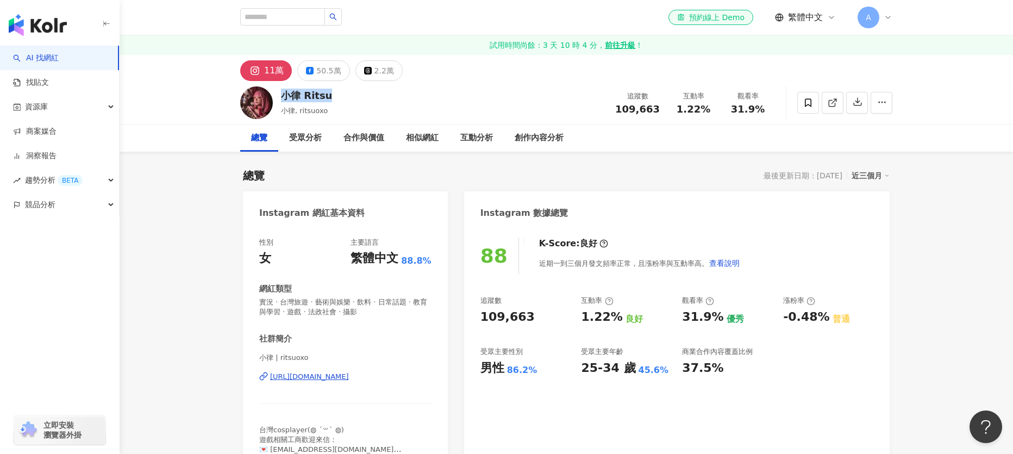
drag, startPoint x: 282, startPoint y: 93, endPoint x: 332, endPoint y: 91, distance: 50.1
click at [332, 91] on div "小律 Ritsu 小律, ritsuoxo 追蹤數 109,663 互動率 1.22% 觀看率 31.9%" at bounding box center [566, 102] width 696 height 43
copy div "小律 Ritsu"
drag, startPoint x: 479, startPoint y: 366, endPoint x: 531, endPoint y: 366, distance: 51.6
click at [531, 366] on div "男性 86.2%" at bounding box center [525, 368] width 90 height 17
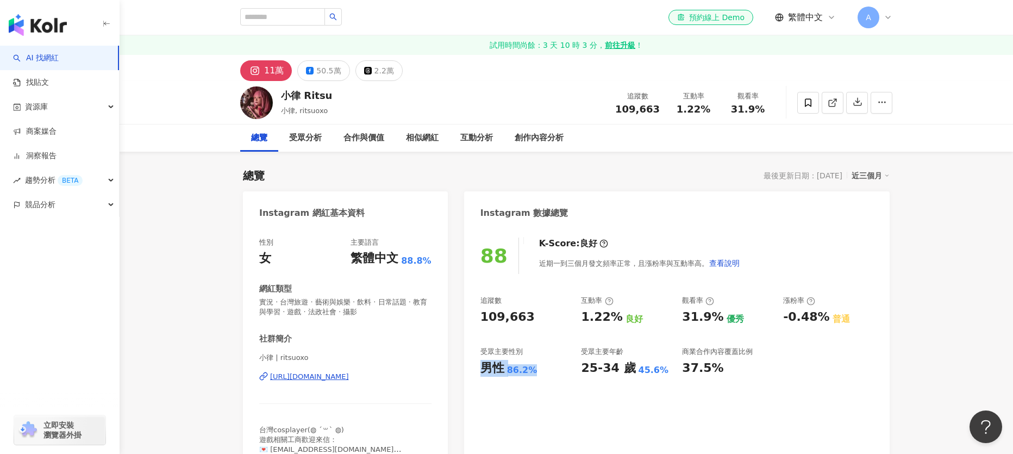
copy div "男性 86.2%"
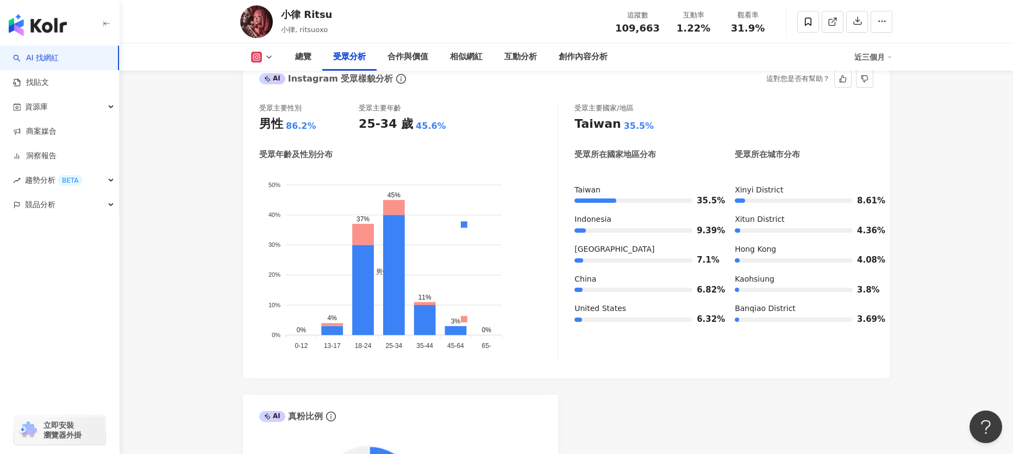
scroll to position [987, 0]
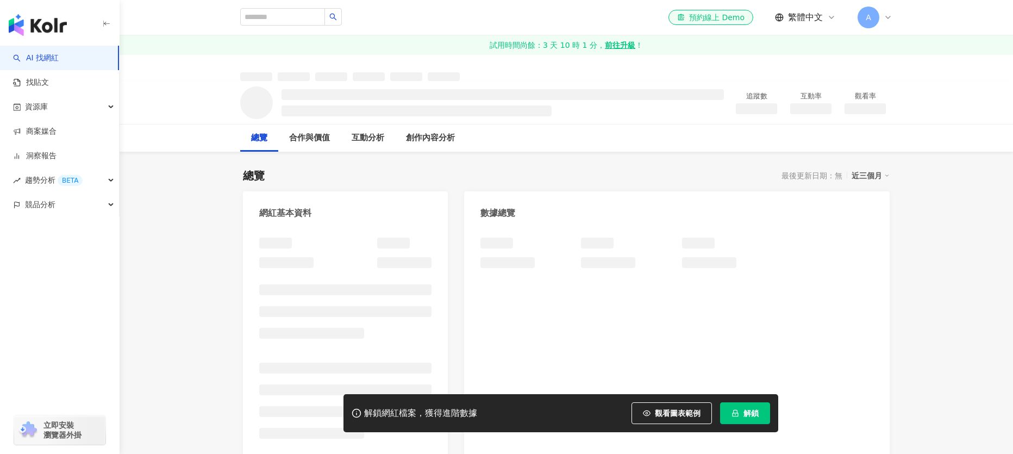
click at [749, 417] on span "解鎖" at bounding box center [750, 413] width 15 height 9
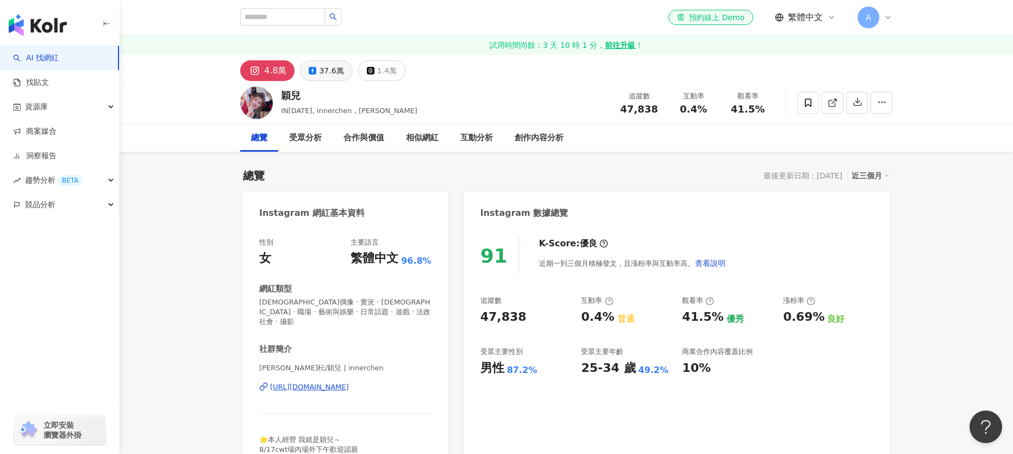
click at [326, 70] on div "37.6萬" at bounding box center [331, 70] width 24 height 15
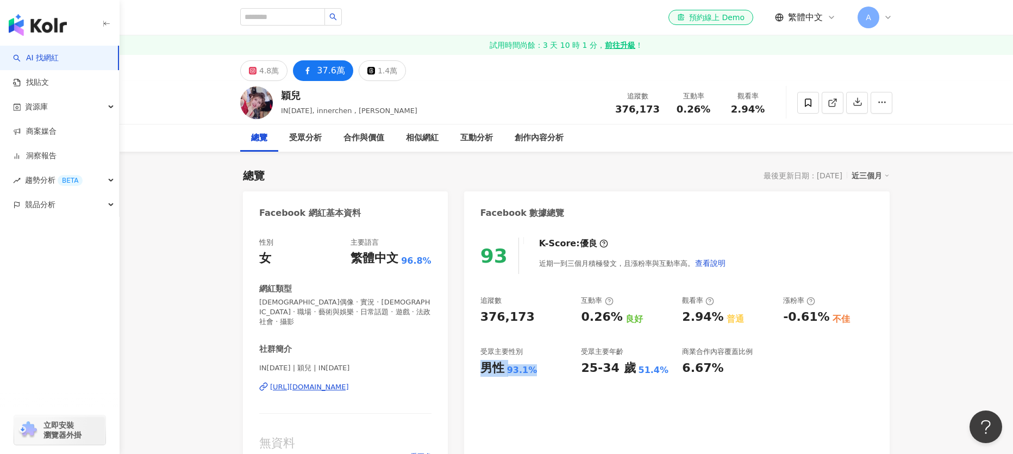
drag, startPoint x: 482, startPoint y: 367, endPoint x: 540, endPoint y: 366, distance: 58.2
click at [540, 366] on div "男性 93.1%" at bounding box center [525, 368] width 90 height 17
copy div "男性 93.1%"
drag, startPoint x: 580, startPoint y: 371, endPoint x: 657, endPoint y: 365, distance: 76.8
click at [657, 365] on div "追蹤數 376,173 互動率 0.26% 良好 觀看率 2.94% 普通 漲粉率 -0.61% 不佳 受眾主要性別 男性 93.1% 受眾主要年齡 25-3…" at bounding box center [676, 336] width 393 height 80
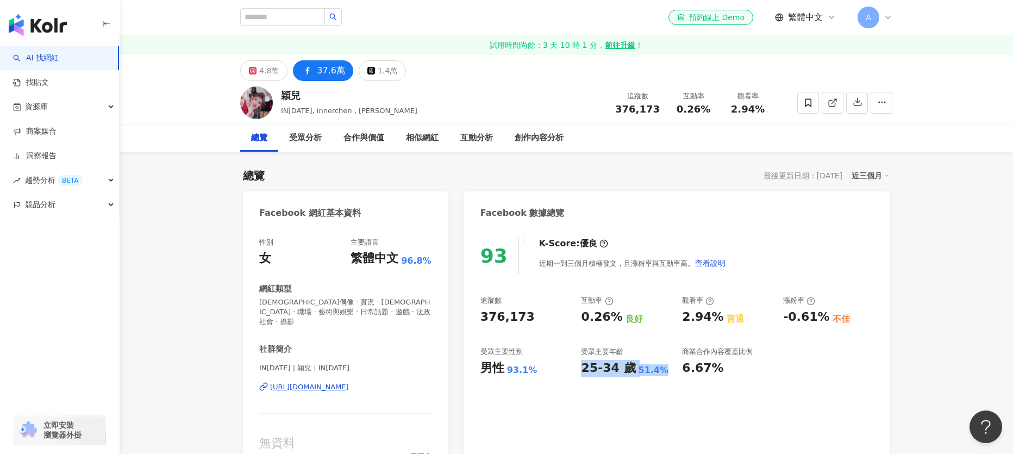
copy div "25-34 歲 51.4%"
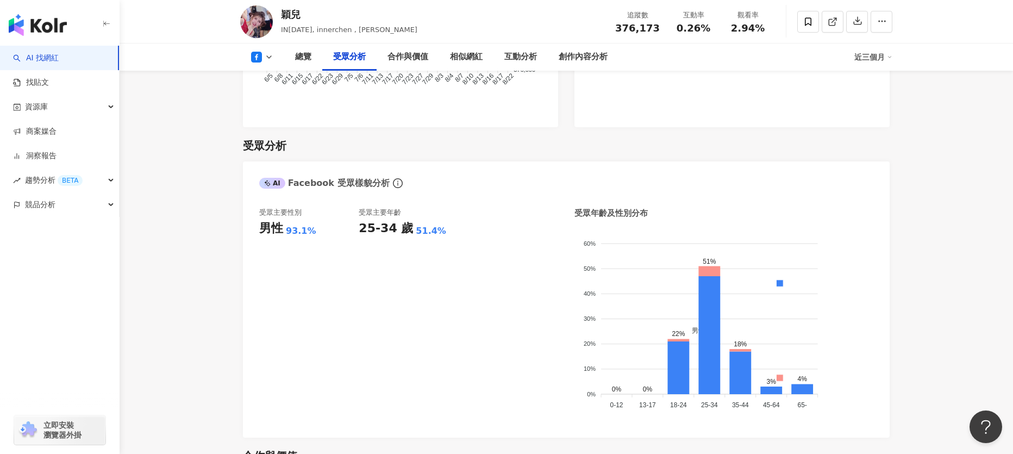
scroll to position [960, 0]
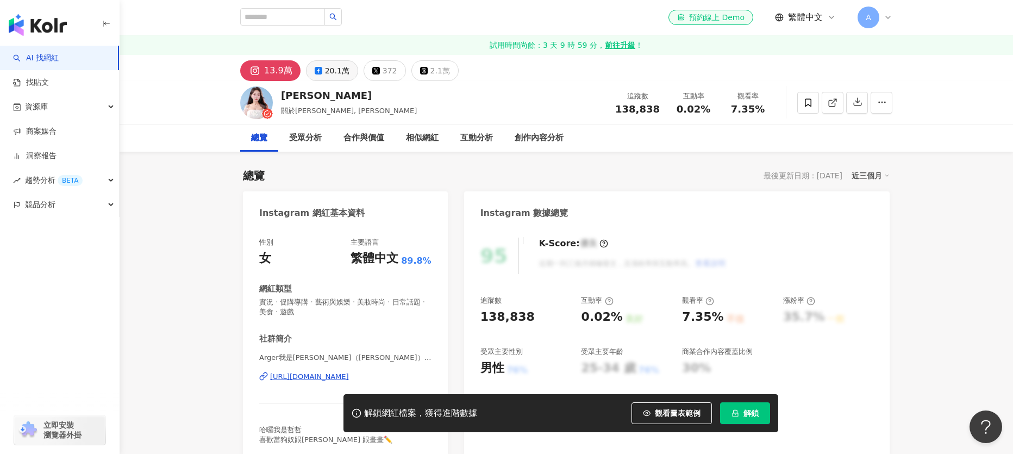
click at [329, 74] on div "20.1萬" at bounding box center [337, 70] width 24 height 15
click at [330, 72] on div "20.1萬" at bounding box center [337, 70] width 24 height 15
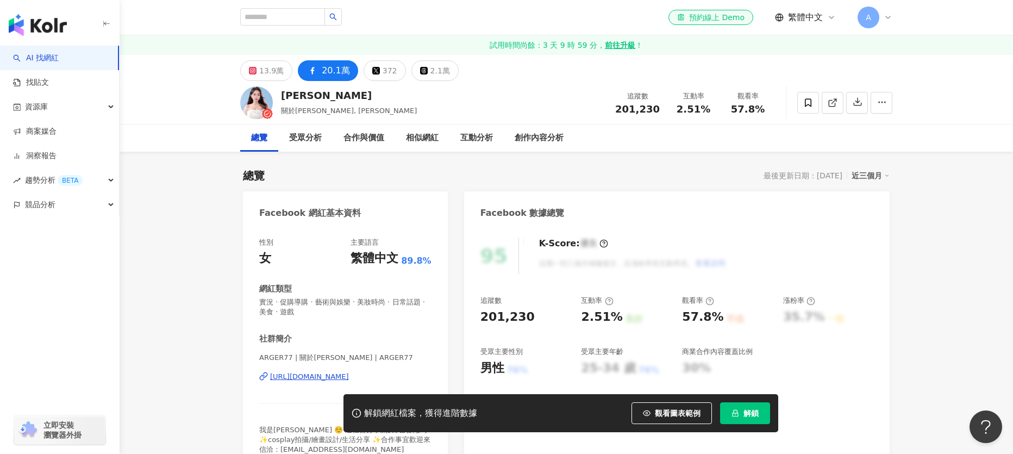
click at [749, 412] on span "解鎖" at bounding box center [750, 413] width 15 height 9
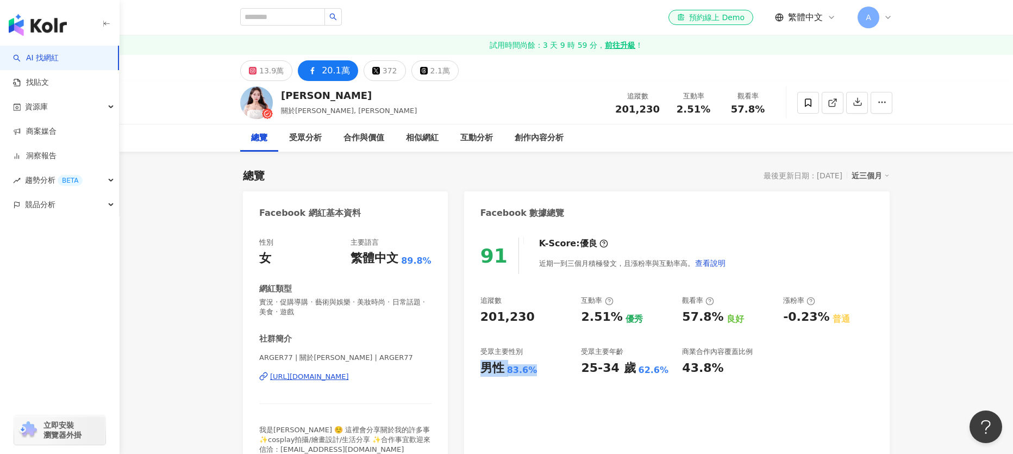
drag, startPoint x: 483, startPoint y: 368, endPoint x: 540, endPoint y: 372, distance: 57.2
click at [540, 372] on div "男性 83.6%" at bounding box center [525, 368] width 90 height 17
copy div "男性 83.6%"
drag, startPoint x: 582, startPoint y: 367, endPoint x: 657, endPoint y: 366, distance: 74.5
click at [657, 366] on div "25-34 歲 62.6%" at bounding box center [626, 368] width 90 height 17
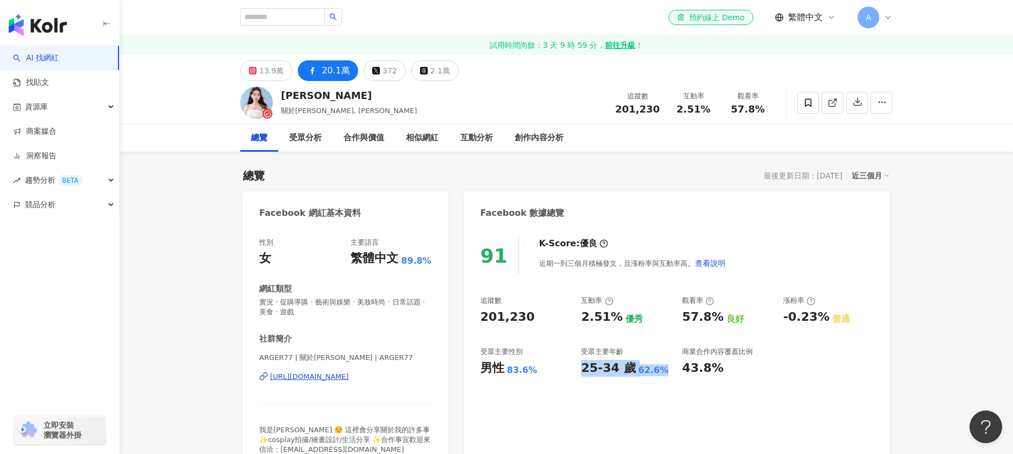
copy div "25-34 歲 62.6%"
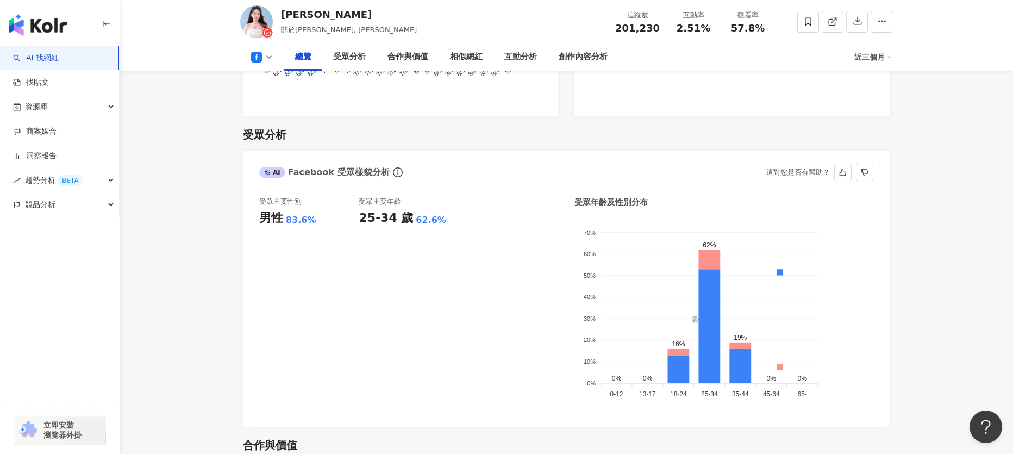
scroll to position [929, 0]
